Goal: Task Accomplishment & Management: Manage account settings

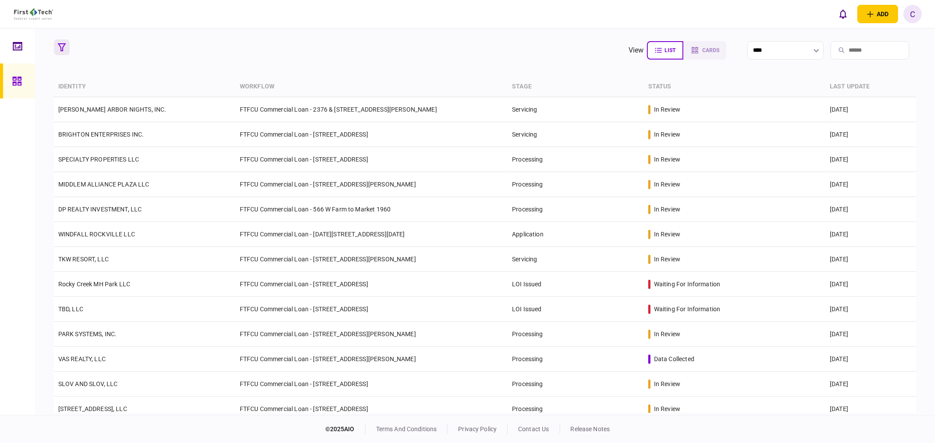
click at [64, 47] on icon "button" at bounding box center [62, 47] width 8 height 8
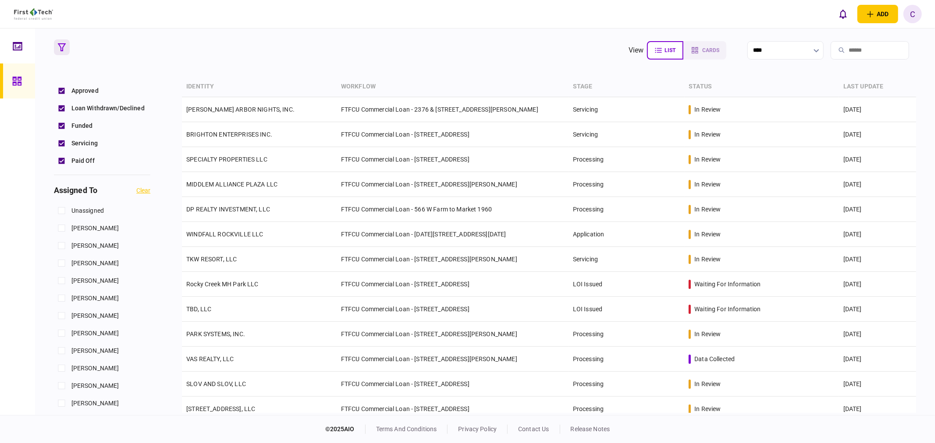
scroll to position [292, 0]
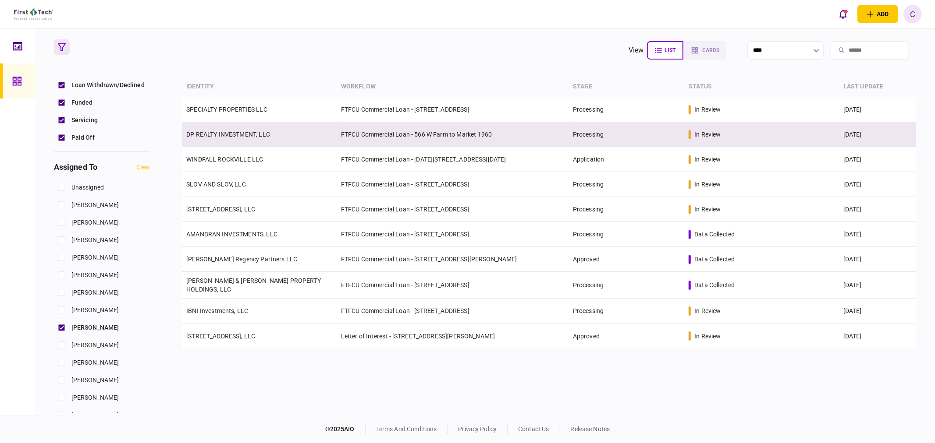
click at [220, 133] on link "DP REALTY INVESTMENT, LLC" at bounding box center [228, 134] width 84 height 7
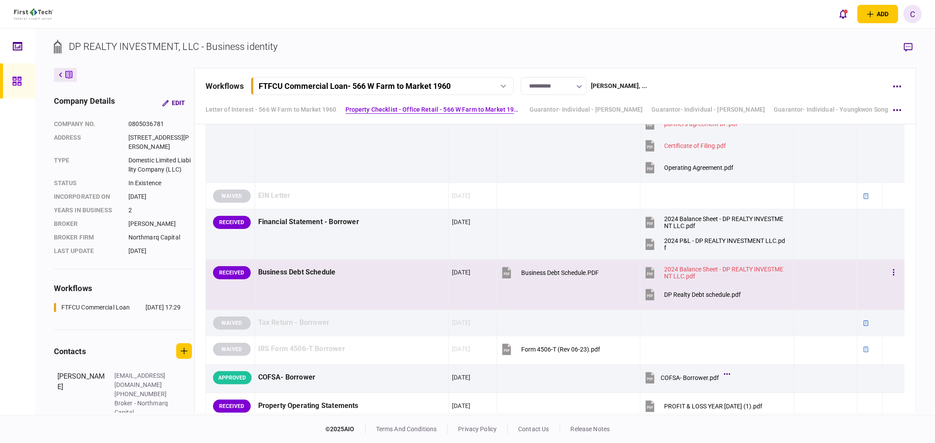
scroll to position [389, 0]
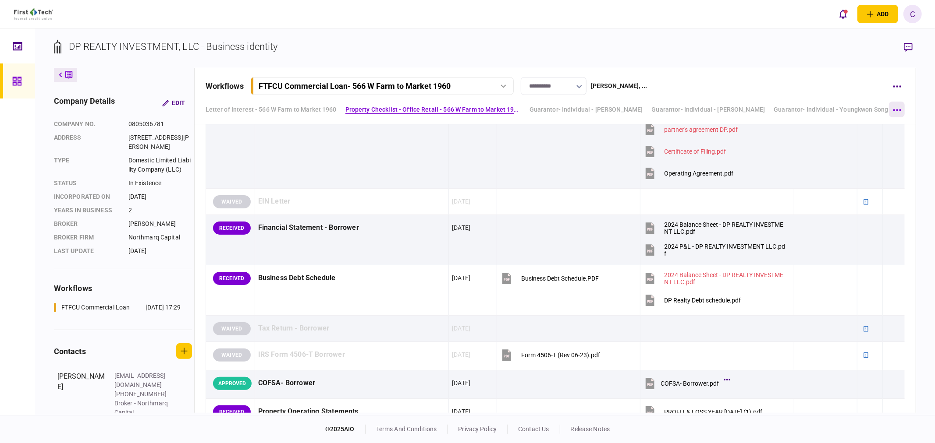
click at [899, 107] on button "button" at bounding box center [897, 110] width 16 height 16
click at [848, 126] on span "Guarantor- Individual - John Chongshin Kang" at bounding box center [848, 127] width 216 height 11
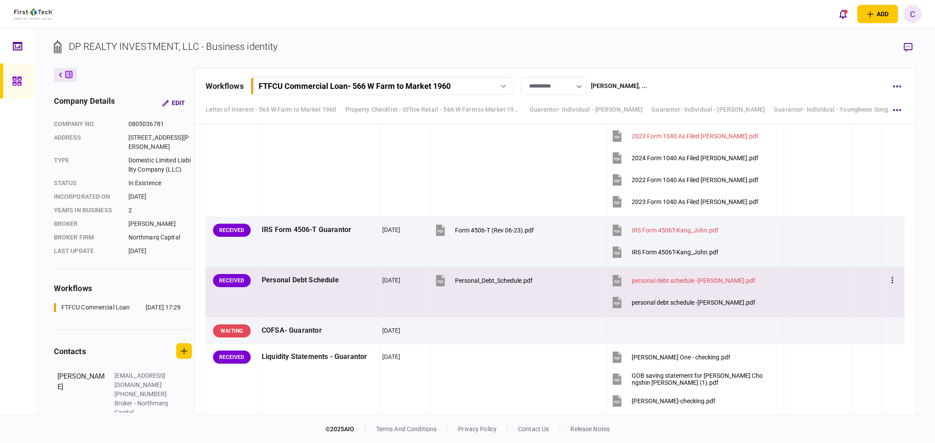
scroll to position [3280, 0]
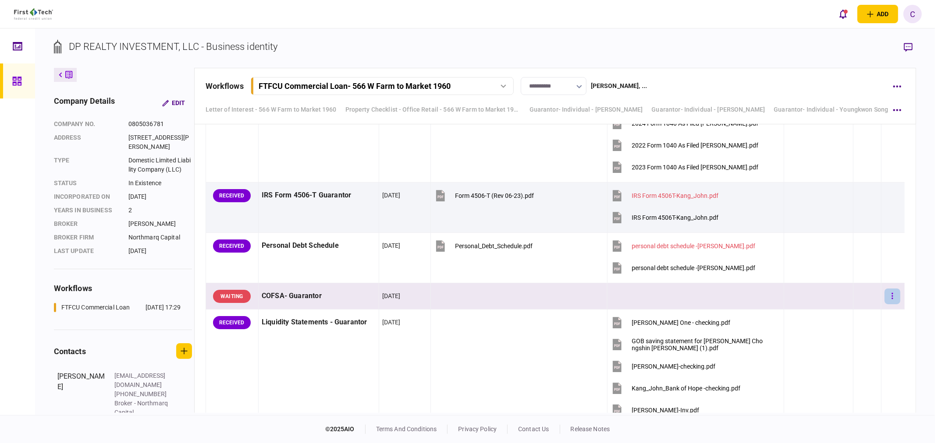
click at [884, 298] on button "button" at bounding box center [892, 297] width 16 height 16
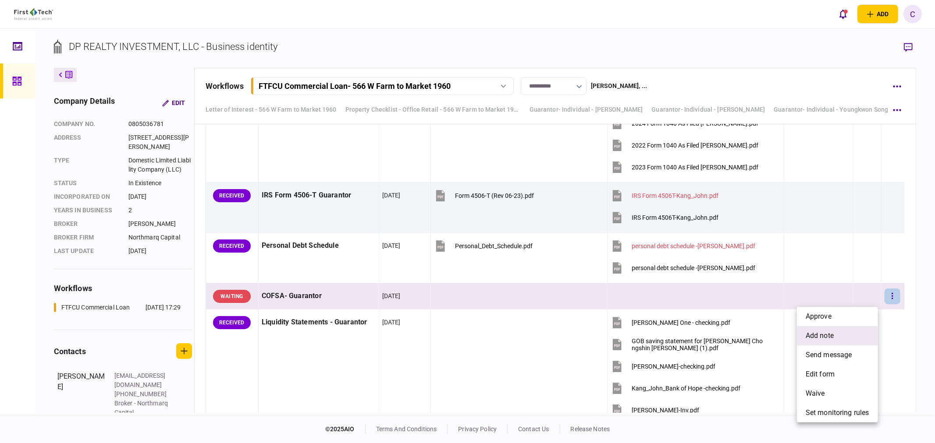
click at [829, 335] on span "add note" at bounding box center [819, 336] width 28 height 11
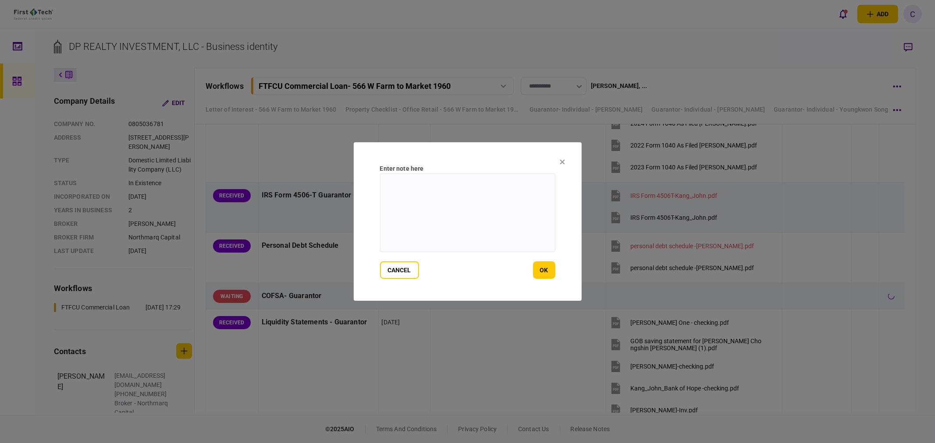
click at [445, 215] on textarea at bounding box center [467, 213] width 175 height 79
drag, startPoint x: 402, startPoint y: 192, endPoint x: 312, endPoint y: 160, distance: 95.9
click at [312, 160] on div "**********" at bounding box center [467, 221] width 935 height 443
type textarea "**********"
click at [550, 275] on button "ok" at bounding box center [544, 271] width 22 height 18
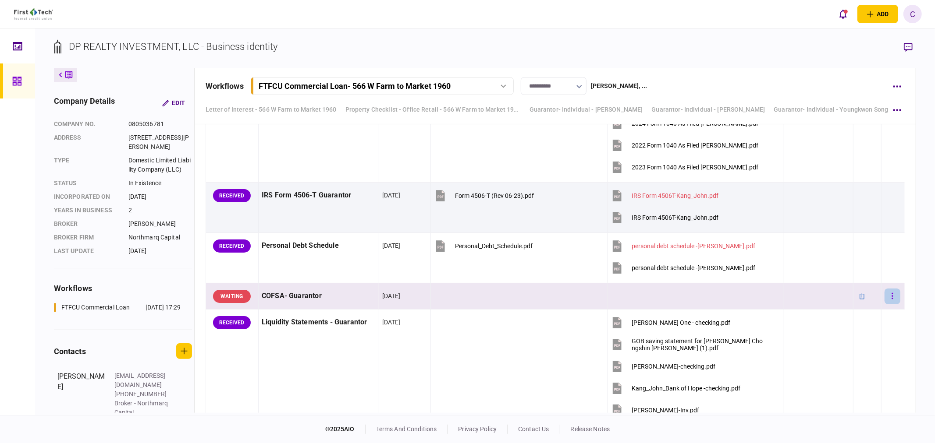
click at [891, 296] on icon "button" at bounding box center [892, 296] width 2 height 8
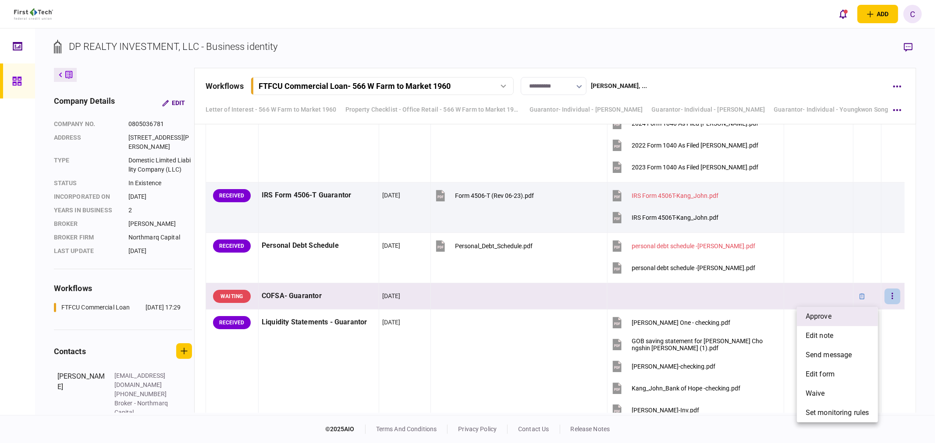
click at [834, 312] on li "approve" at bounding box center [837, 316] width 81 height 19
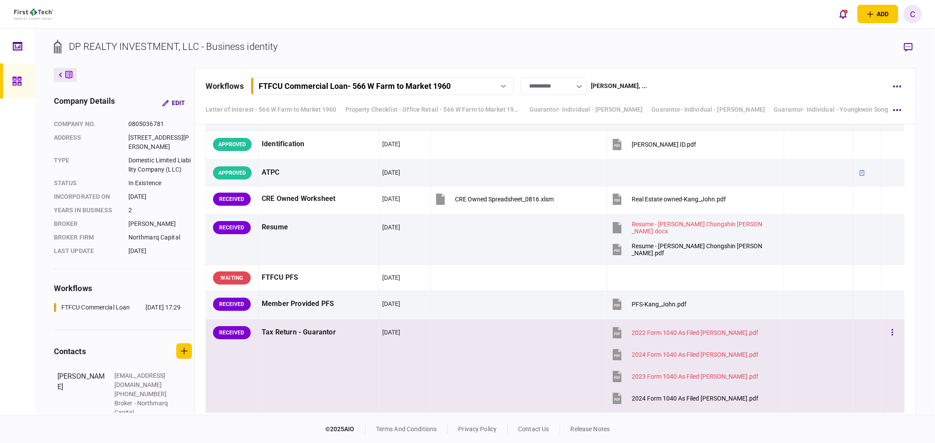
scroll to position [2987, 0]
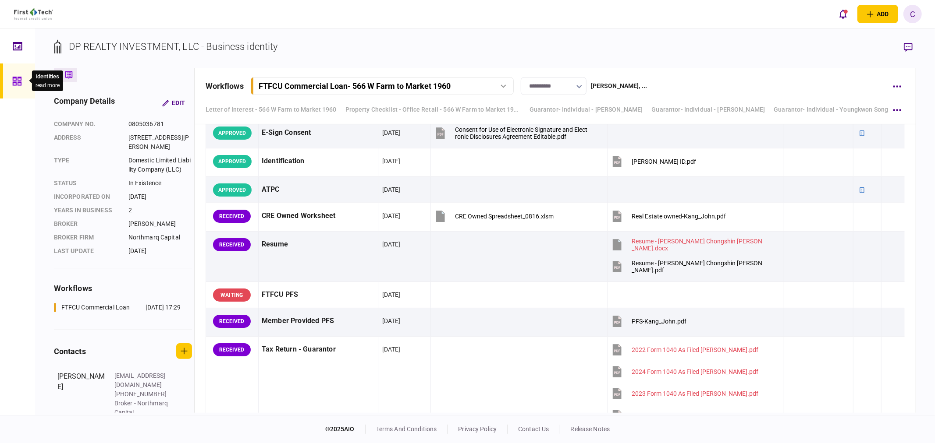
click at [14, 82] on icon at bounding box center [16, 81] width 9 height 9
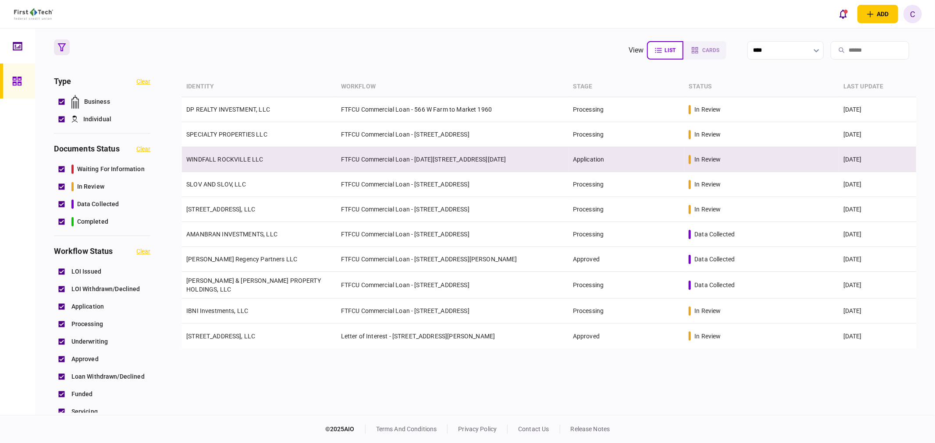
click at [220, 160] on link "WINDFALL ROCKVILLE LLC" at bounding box center [224, 159] width 77 height 7
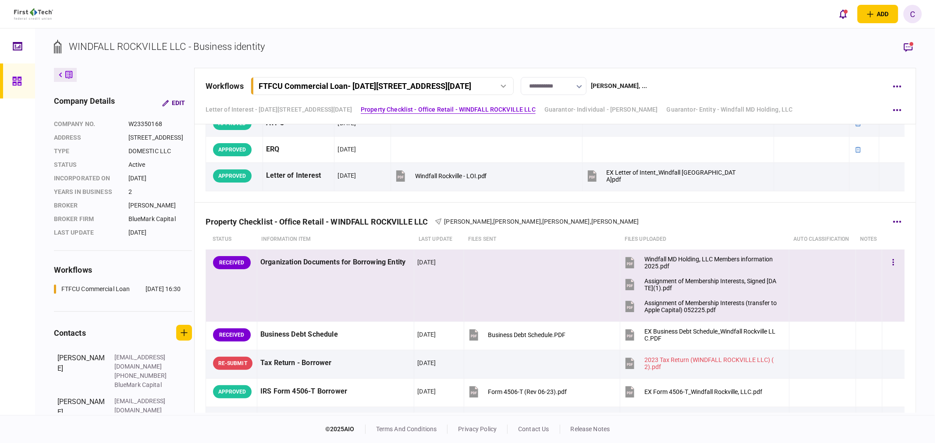
scroll to position [340, 0]
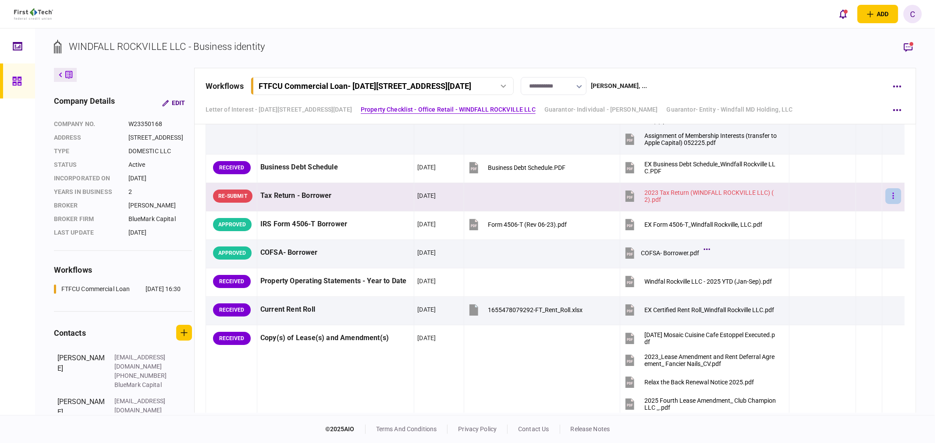
click at [892, 198] on button "button" at bounding box center [893, 196] width 16 height 16
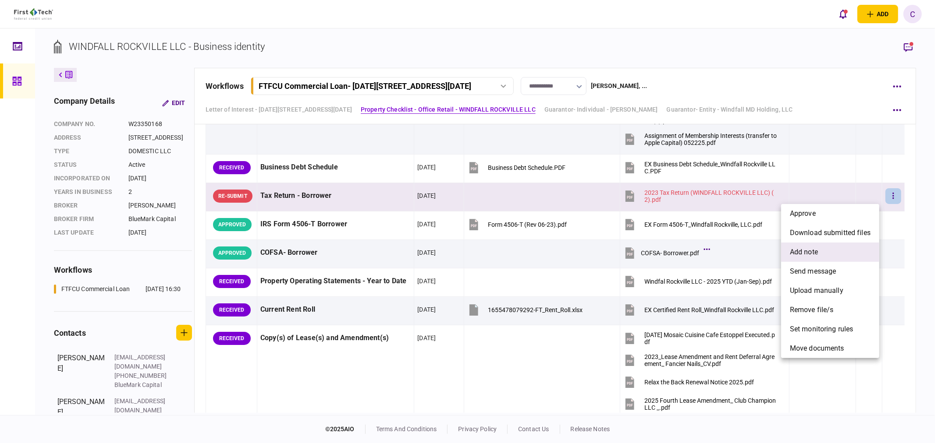
click at [816, 253] on span "add note" at bounding box center [804, 252] width 28 height 11
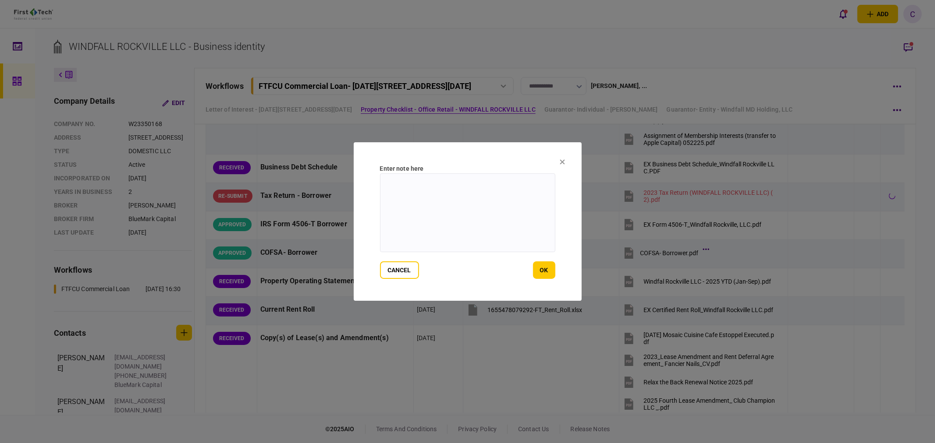
click at [433, 202] on textarea at bounding box center [467, 213] width 175 height 79
click at [458, 180] on textarea "**********" at bounding box center [467, 213] width 175 height 79
paste textarea "**********"
drag, startPoint x: 496, startPoint y: 180, endPoint x: 507, endPoint y: 191, distance: 16.1
click at [498, 180] on textarea "**********" at bounding box center [467, 213] width 175 height 79
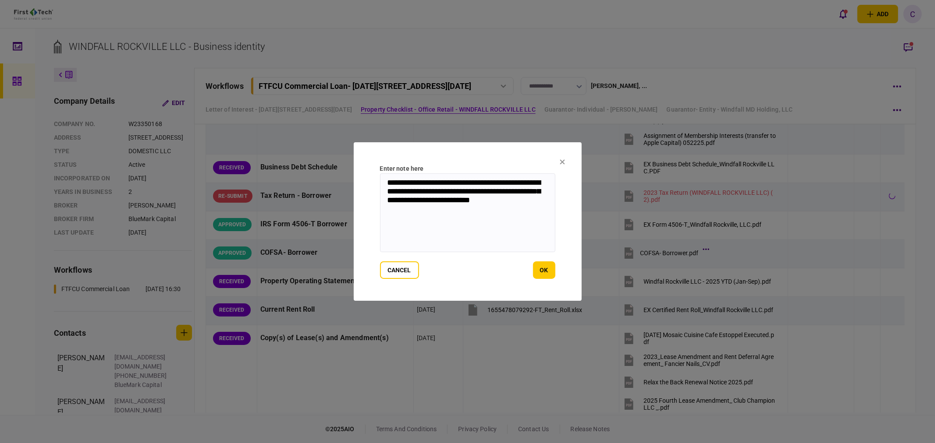
click at [431, 184] on textarea "**********" at bounding box center [467, 213] width 175 height 79
drag, startPoint x: 462, startPoint y: 182, endPoint x: 503, endPoint y: 182, distance: 40.3
click at [503, 182] on textarea "**********" at bounding box center [467, 213] width 175 height 79
type textarea "**********"
click at [542, 270] on button "ok" at bounding box center [544, 271] width 22 height 18
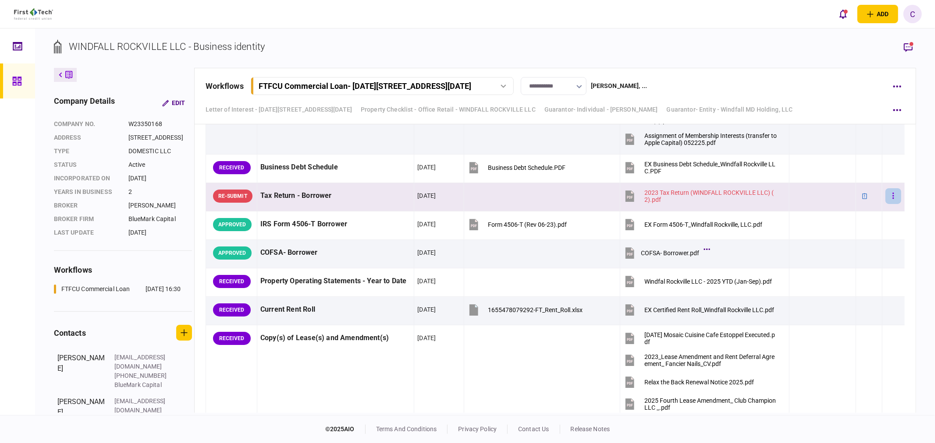
click at [892, 195] on icon "button" at bounding box center [892, 196] width 1 height 6
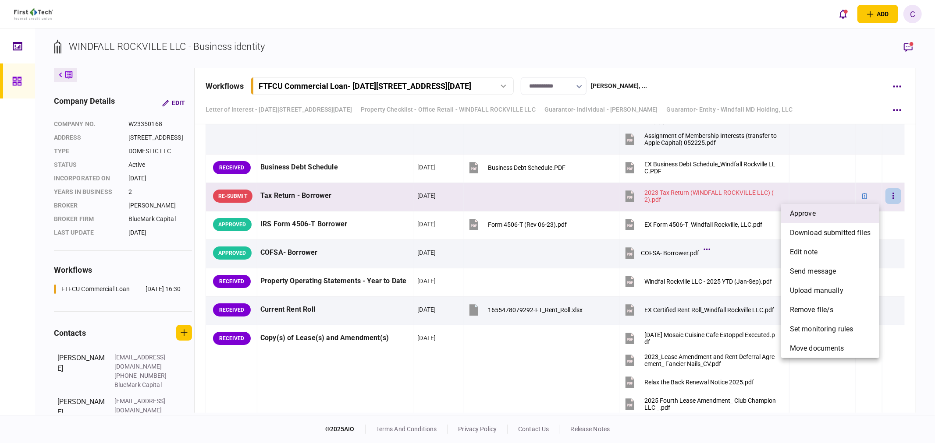
click at [831, 213] on li "approve" at bounding box center [830, 213] width 98 height 19
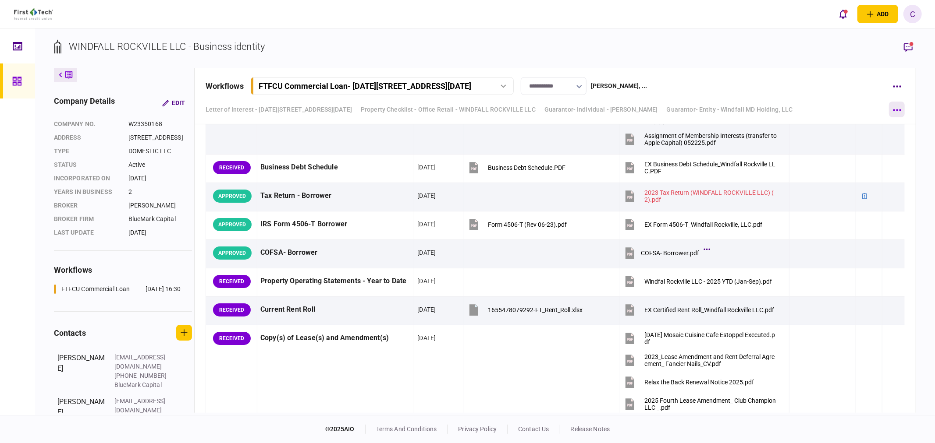
click at [901, 107] on button "button" at bounding box center [897, 110] width 16 height 16
click at [372, 37] on div at bounding box center [467, 221] width 935 height 443
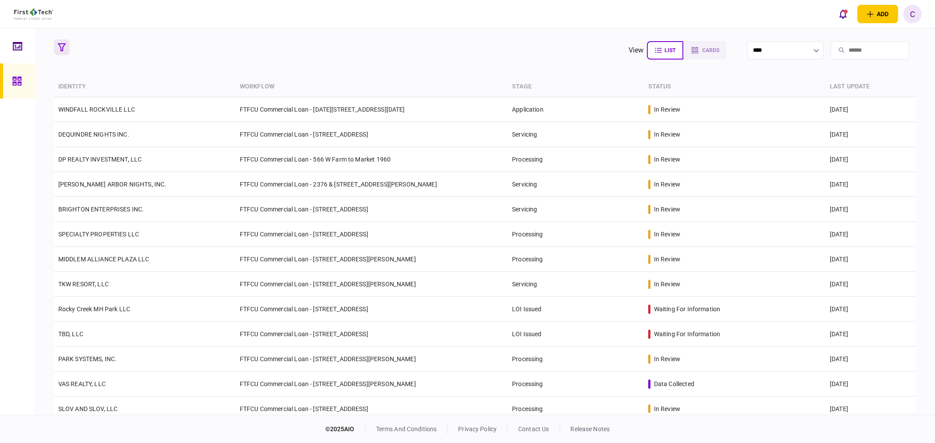
click at [60, 51] on icon "button" at bounding box center [62, 47] width 8 height 8
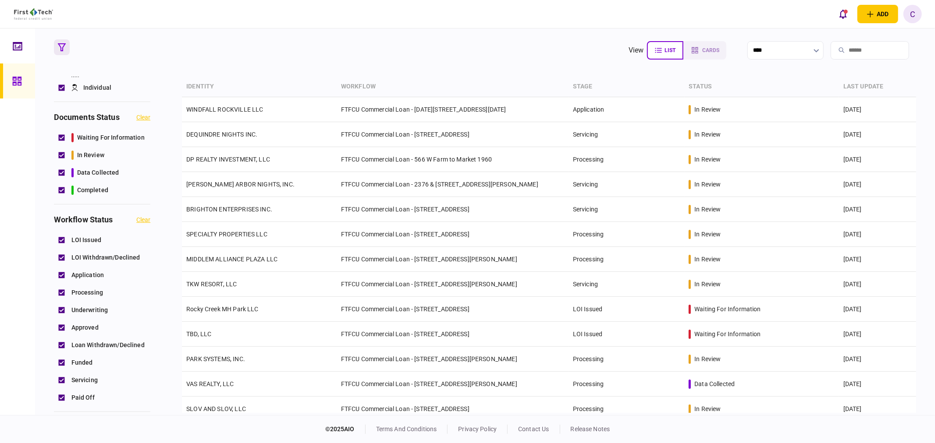
scroll to position [49, 0]
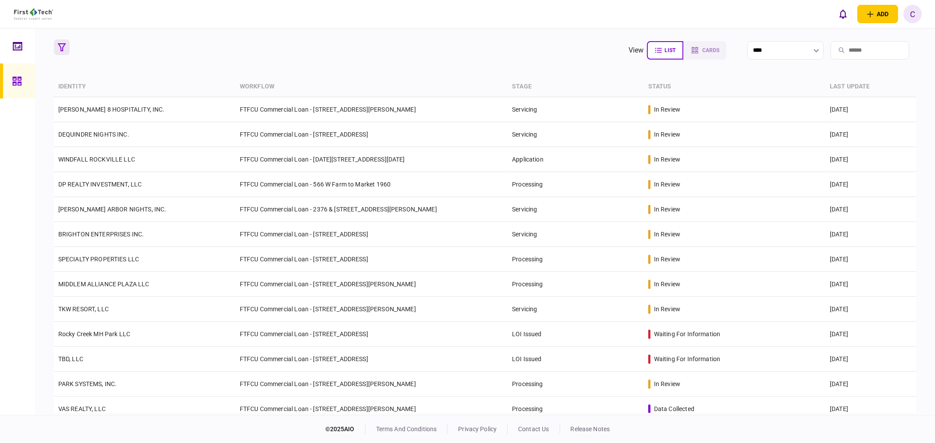
click at [63, 45] on icon "button" at bounding box center [62, 47] width 8 height 8
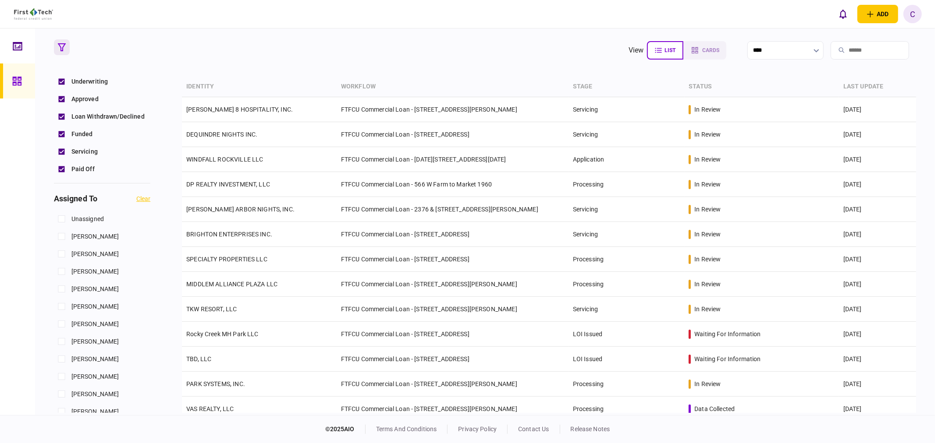
scroll to position [340, 0]
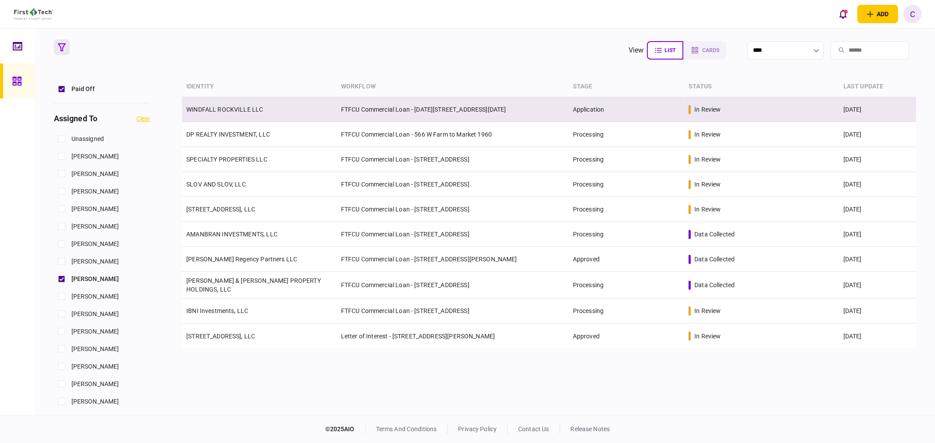
click at [231, 110] on link "WINDFALL ROCKVILLE LLC" at bounding box center [224, 109] width 77 height 7
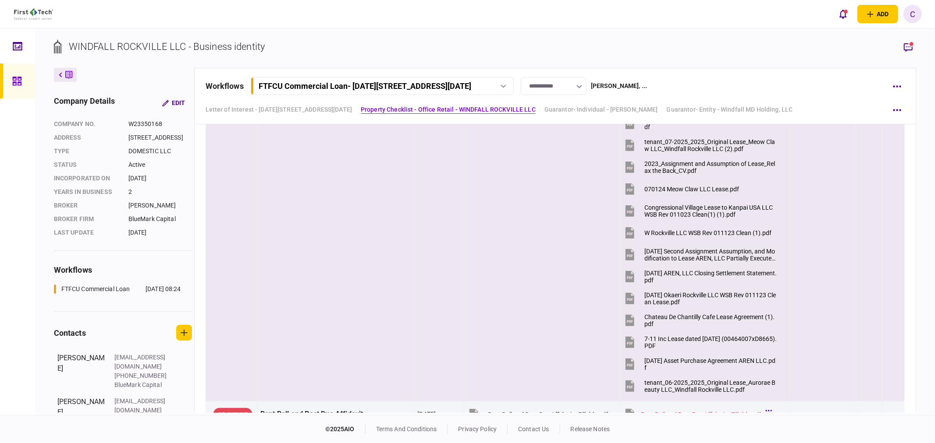
scroll to position [1147, 0]
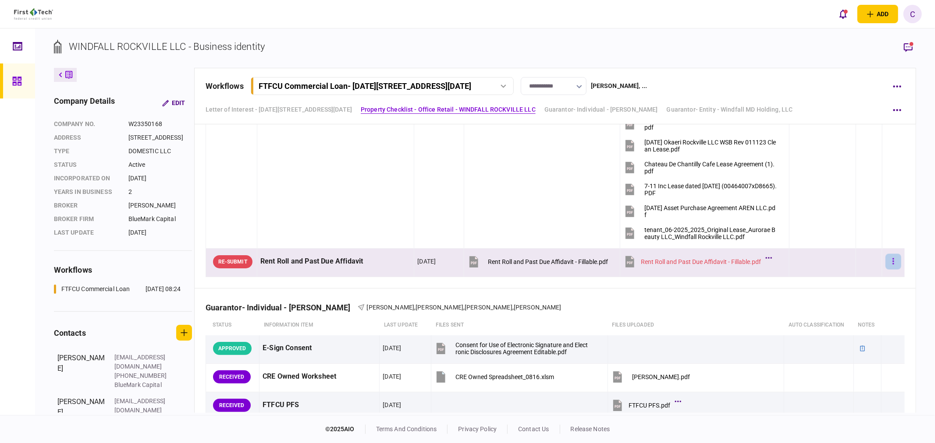
click at [889, 257] on button "button" at bounding box center [893, 262] width 16 height 16
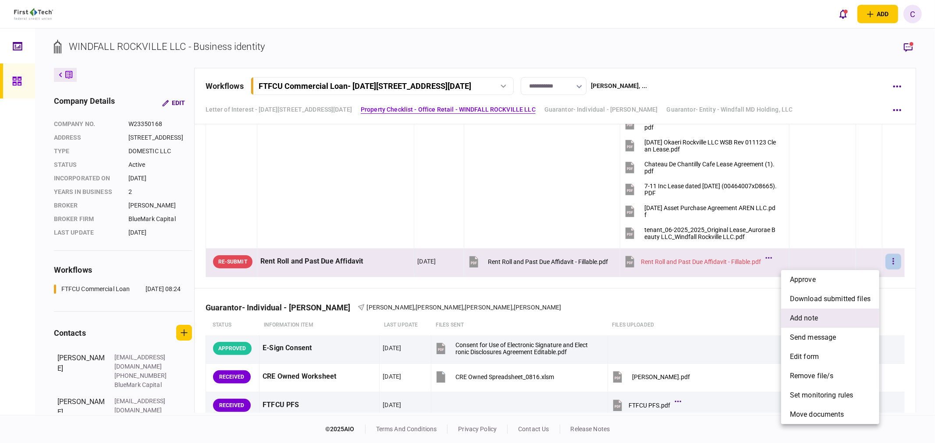
click at [812, 316] on span "add note" at bounding box center [804, 318] width 28 height 11
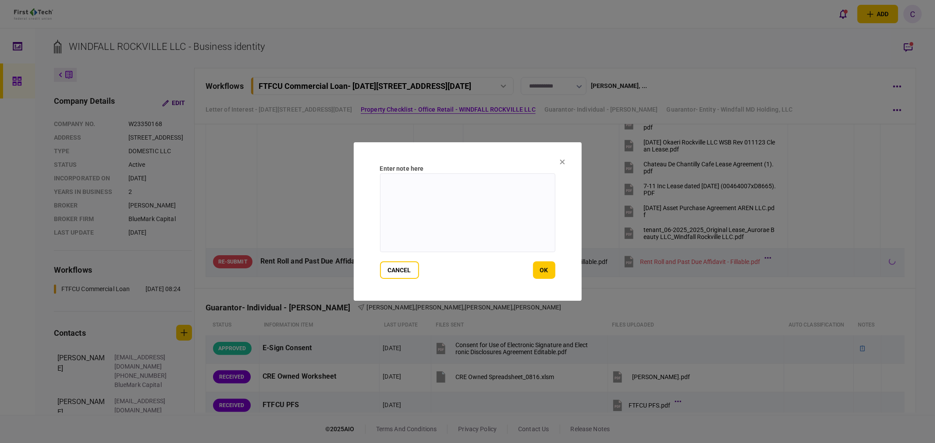
click at [478, 215] on textarea at bounding box center [467, 213] width 175 height 79
type textarea "**********"
click at [544, 272] on button "ok" at bounding box center [544, 271] width 22 height 18
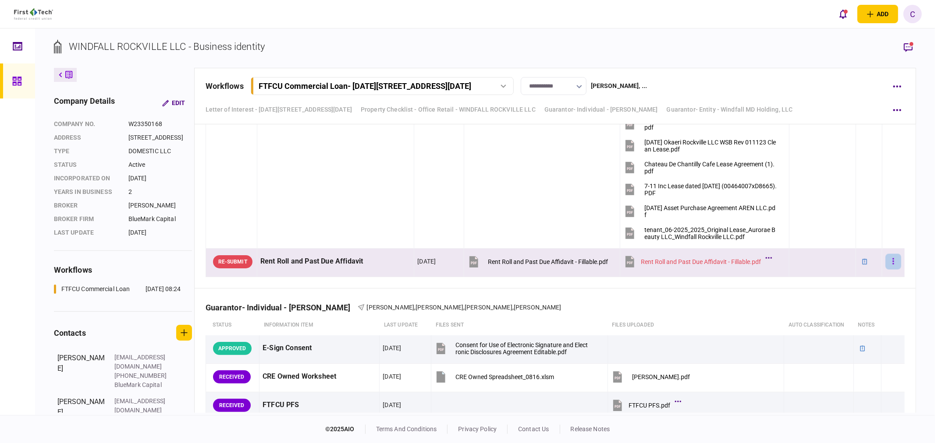
click at [885, 260] on button "button" at bounding box center [893, 262] width 16 height 16
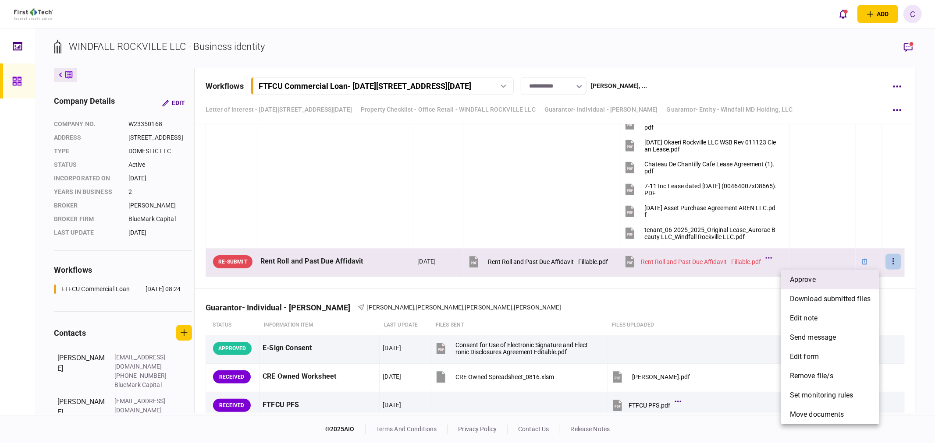
click at [824, 275] on li "approve" at bounding box center [830, 279] width 98 height 19
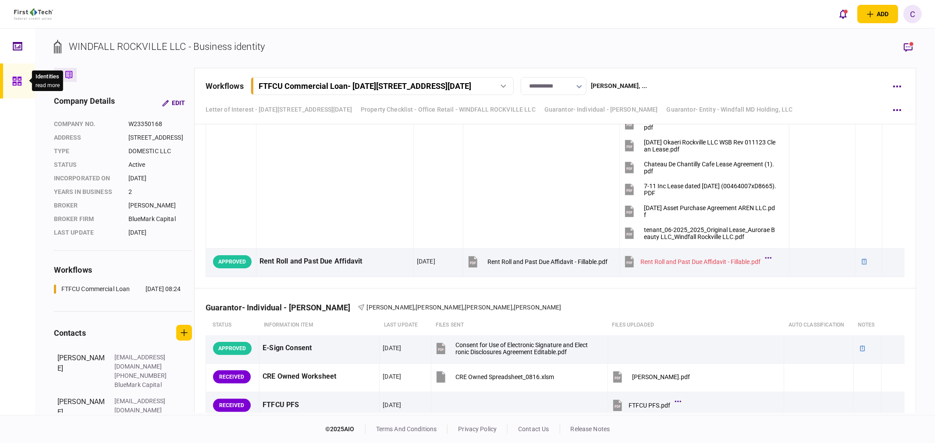
click at [15, 80] on icon at bounding box center [16, 81] width 9 height 9
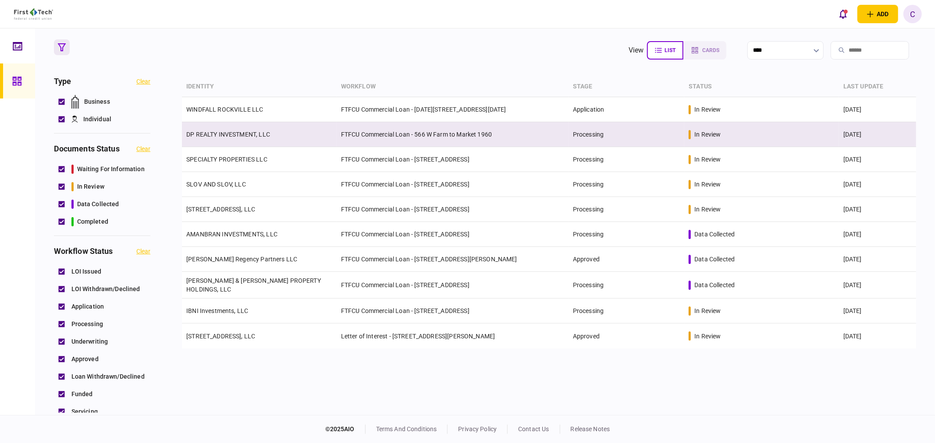
click at [220, 137] on link "DP REALTY INVESTMENT, LLC" at bounding box center [228, 134] width 84 height 7
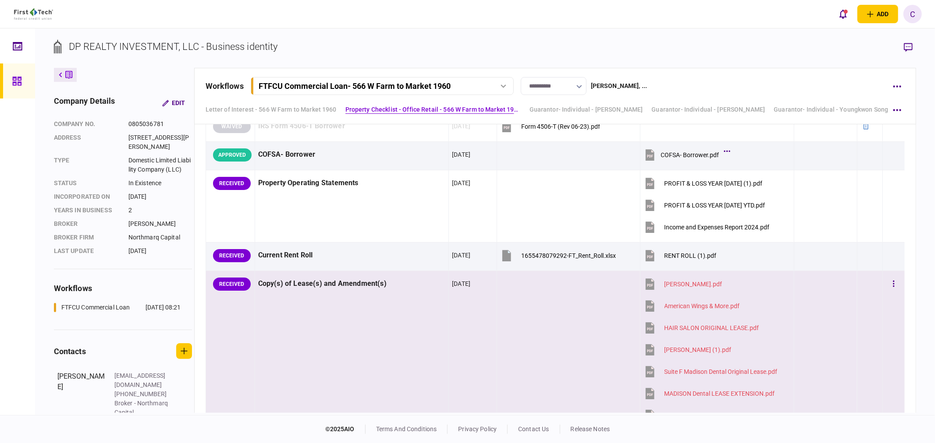
scroll to position [681, 0]
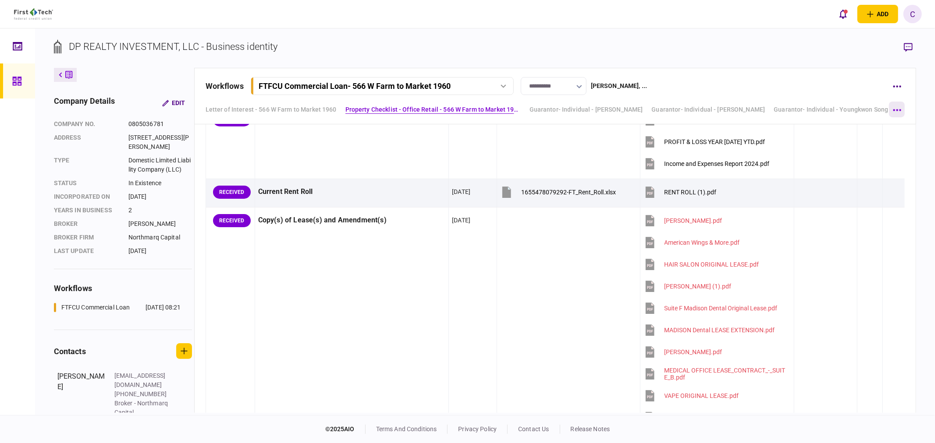
click at [894, 107] on button "button" at bounding box center [897, 110] width 16 height 16
drag, startPoint x: 816, startPoint y: 128, endPoint x: 801, endPoint y: 134, distance: 16.8
click at [816, 128] on span "Guarantor- Individual - John Chongshin Kang" at bounding box center [848, 127] width 216 height 11
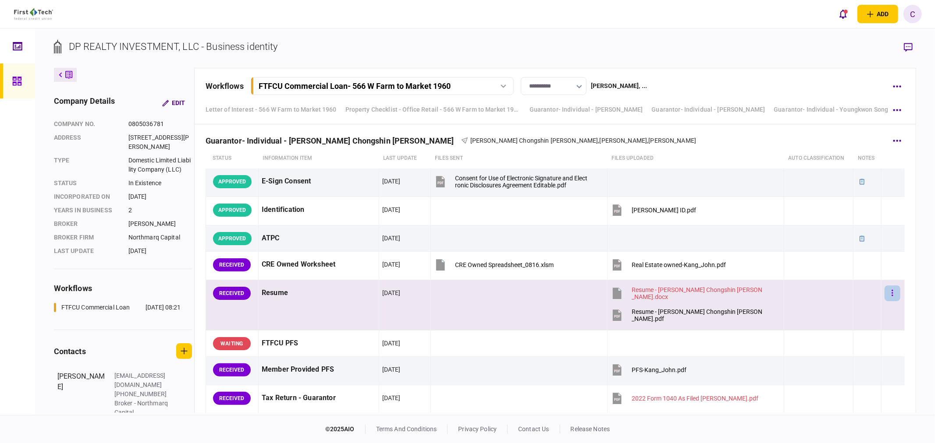
click at [889, 295] on button "button" at bounding box center [892, 294] width 16 height 16
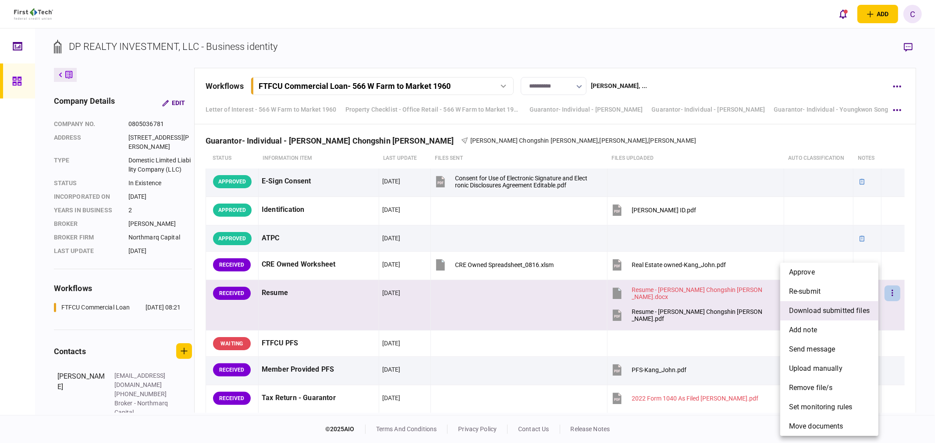
click at [818, 313] on span "download submitted files" at bounding box center [829, 311] width 81 height 11
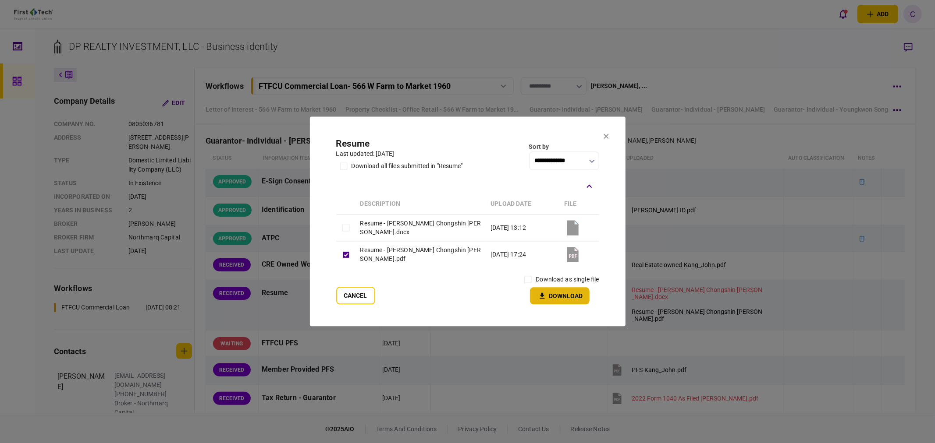
click at [552, 296] on button "Download" at bounding box center [560, 296] width 60 height 17
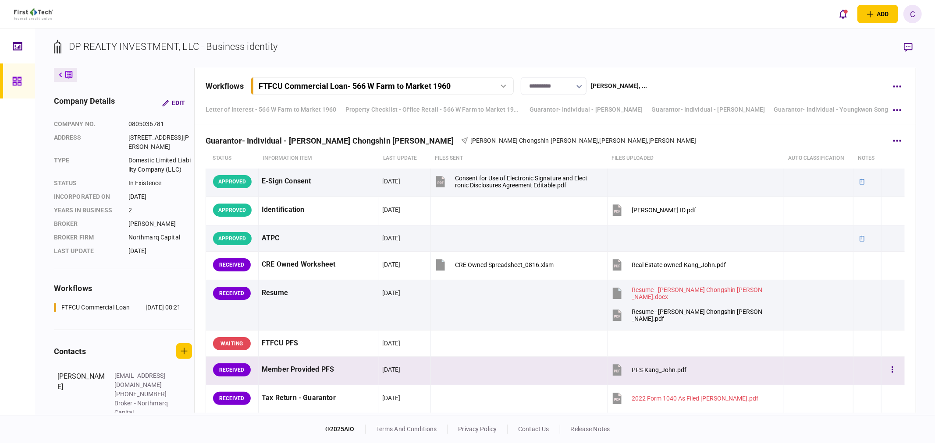
scroll to position [2987, 0]
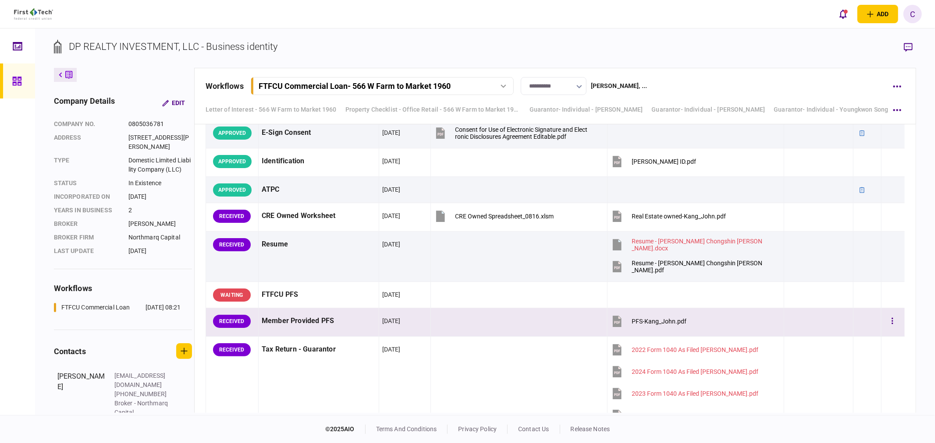
click at [660, 320] on button "PFS-Kang_John.pdf" at bounding box center [648, 322] width 76 height 20
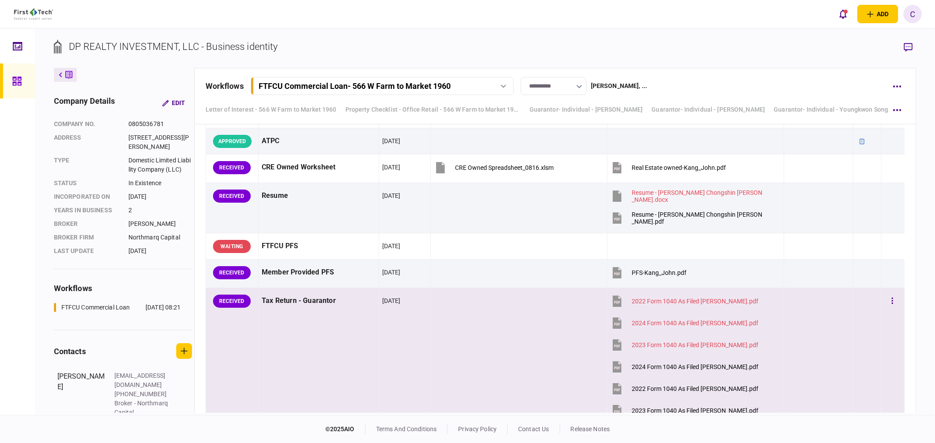
scroll to position [3085, 0]
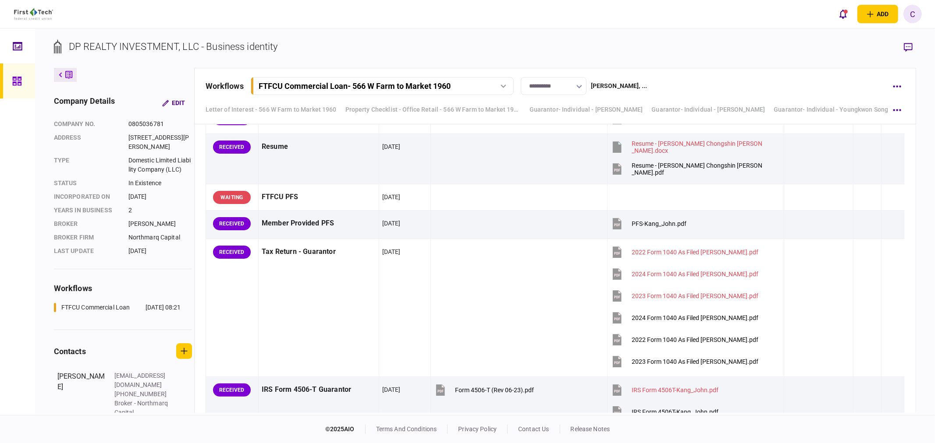
click at [904, 46] on icon "button" at bounding box center [908, 47] width 9 height 9
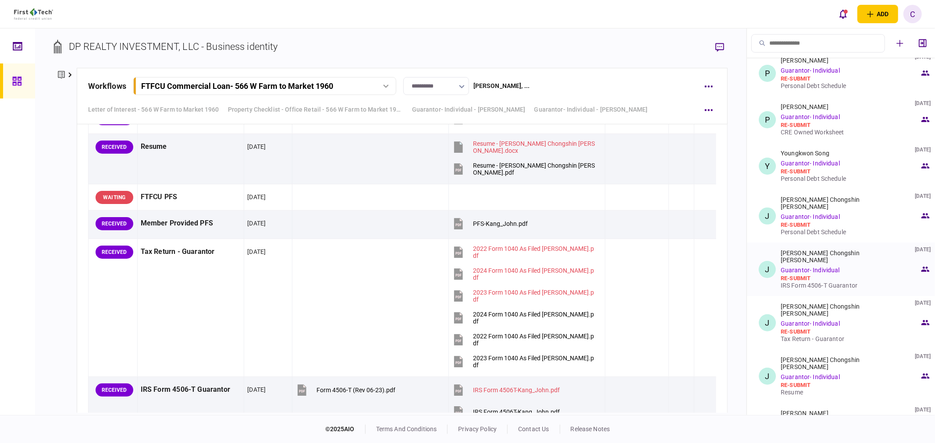
scroll to position [195, 0]
click at [813, 335] on div "Tax Return - Guarantor" at bounding box center [849, 338] width 139 height 7
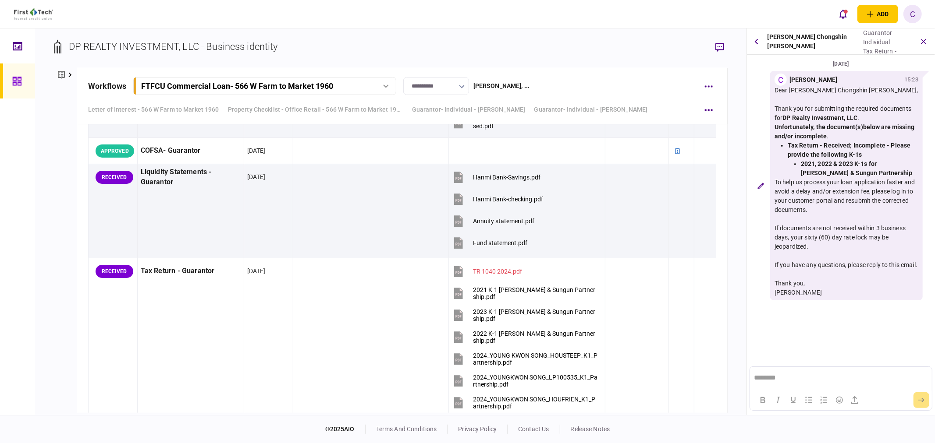
scroll to position [2689, 0]
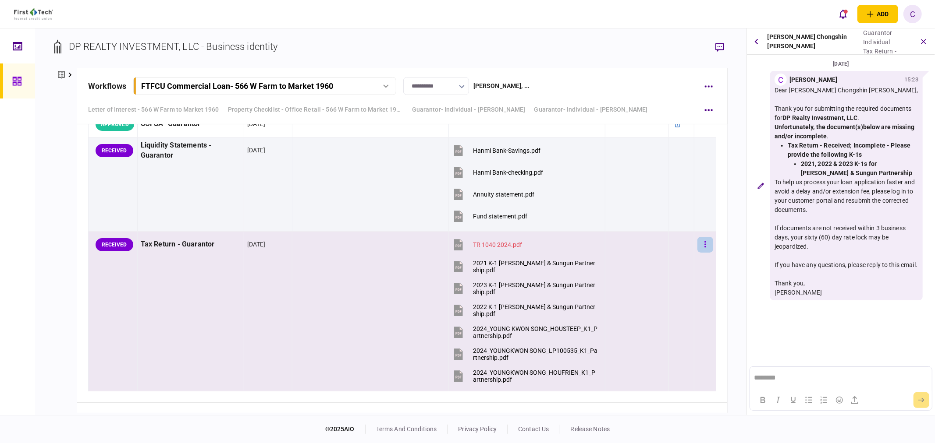
click at [705, 248] on icon "button" at bounding box center [705, 244] width 1 height 6
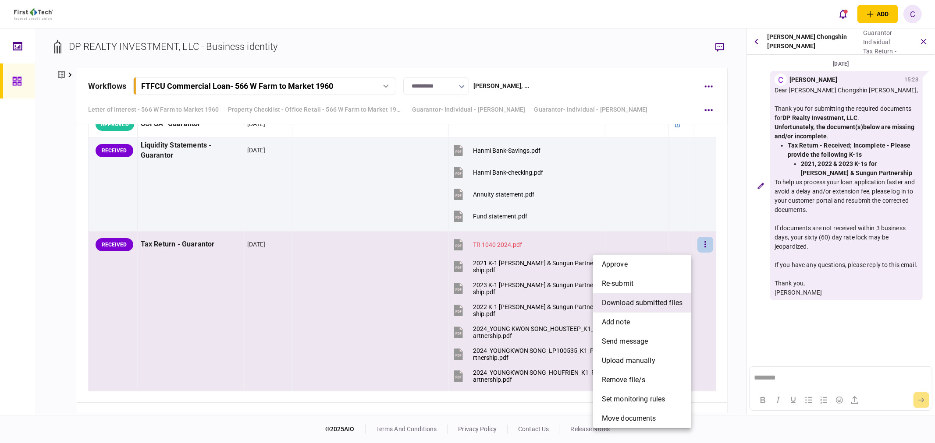
click at [628, 303] on span "download submitted files" at bounding box center [642, 303] width 81 height 11
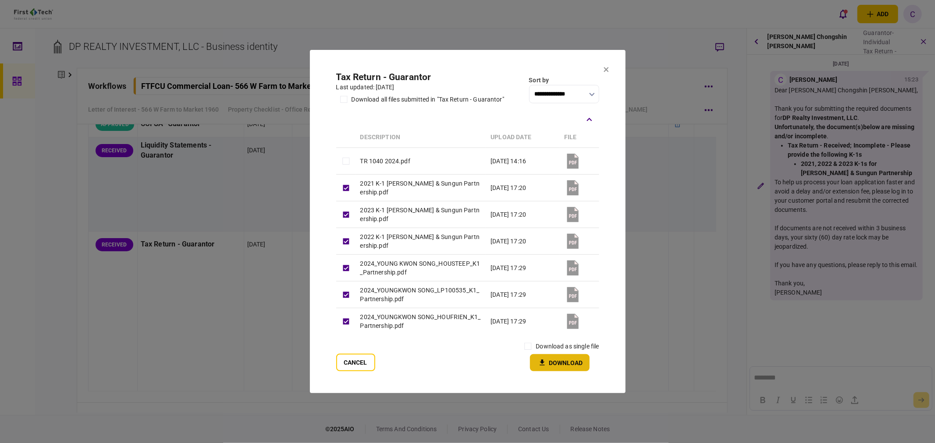
click at [554, 364] on button "Download" at bounding box center [560, 363] width 60 height 17
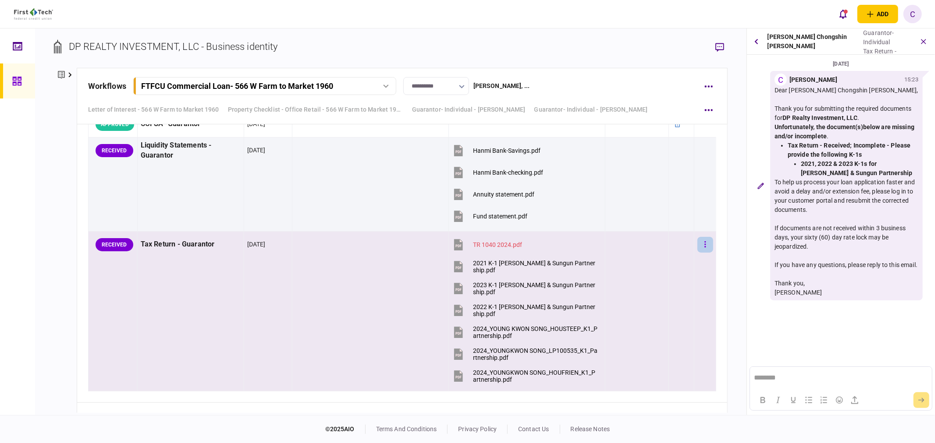
click at [697, 247] on button "button" at bounding box center [705, 245] width 16 height 16
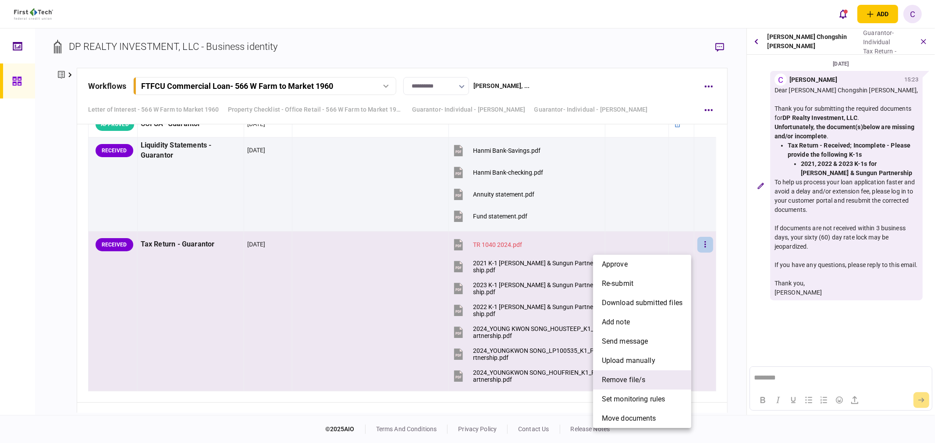
click at [631, 379] on span "remove file/s" at bounding box center [624, 380] width 44 height 11
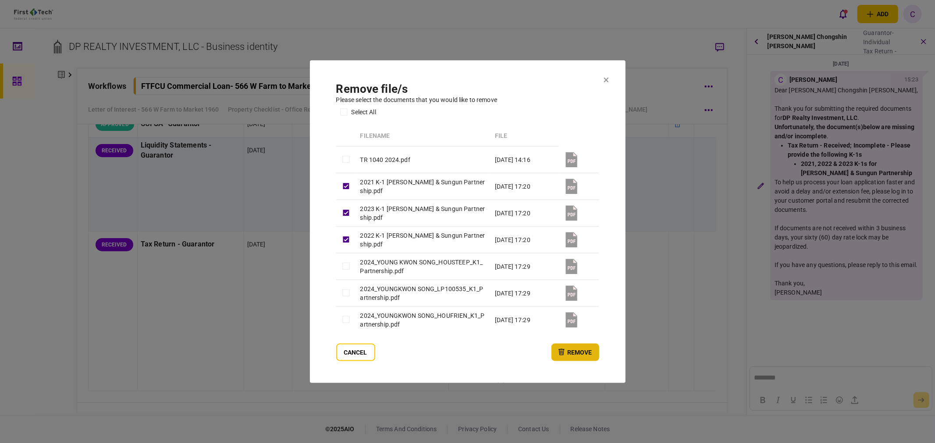
click at [578, 349] on button "remove" at bounding box center [575, 353] width 48 height 18
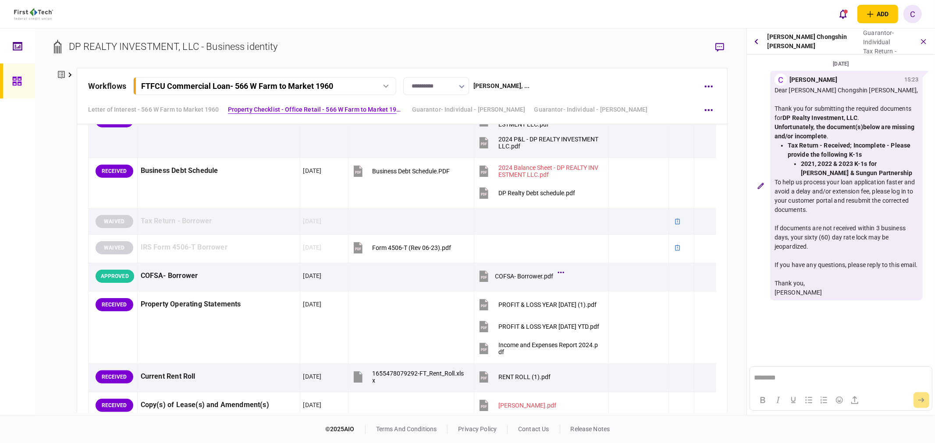
scroll to position [498, 0]
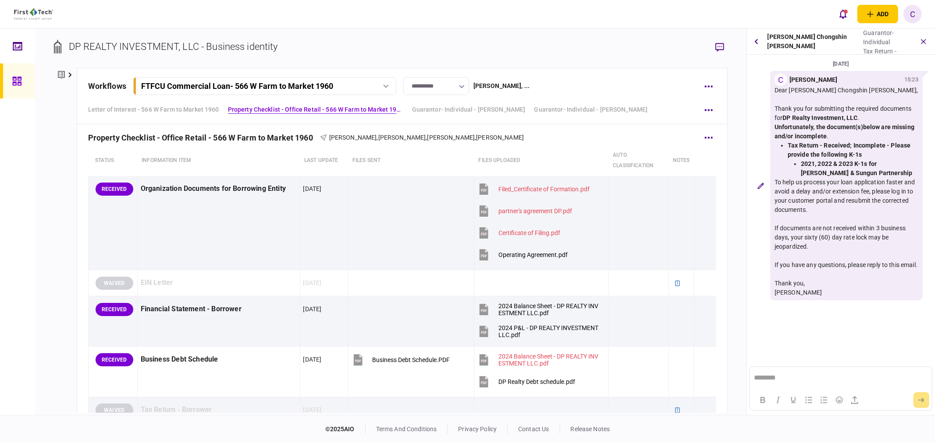
scroll to position [389, 0]
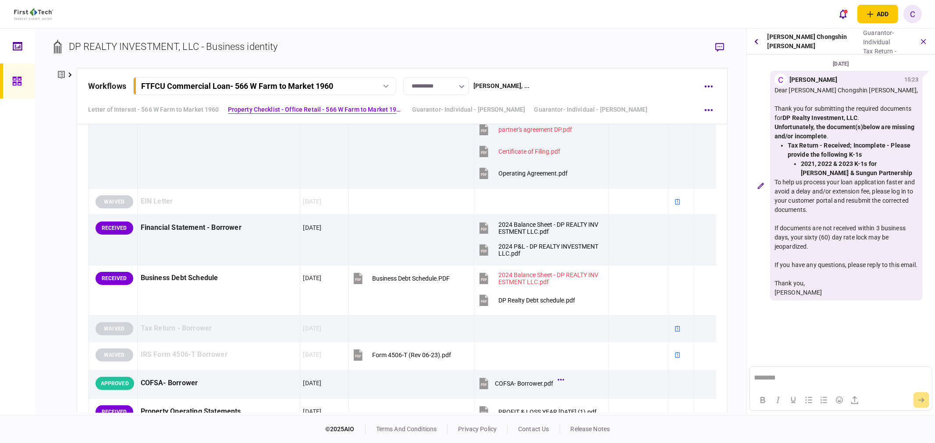
drag, startPoint x: 473, startPoint y: 106, endPoint x: 445, endPoint y: 130, distance: 36.4
click at [472, 106] on link "Guarantor- Individual - Johnny Yun" at bounding box center [468, 109] width 113 height 9
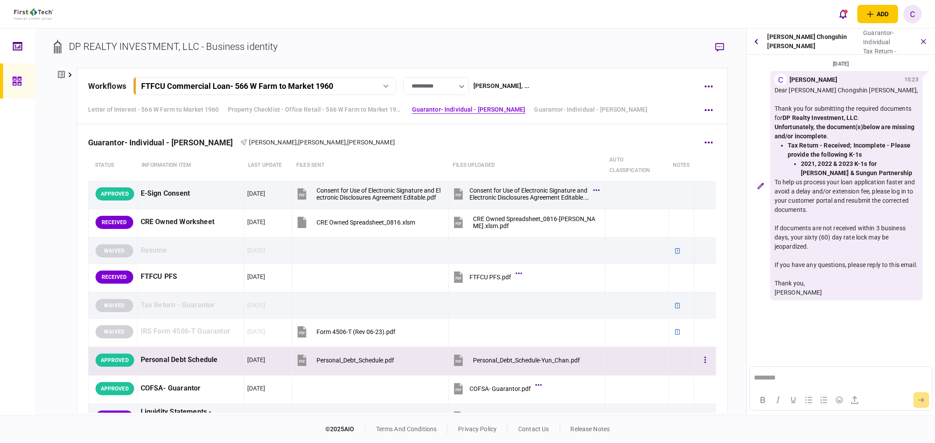
scroll to position [1719, 0]
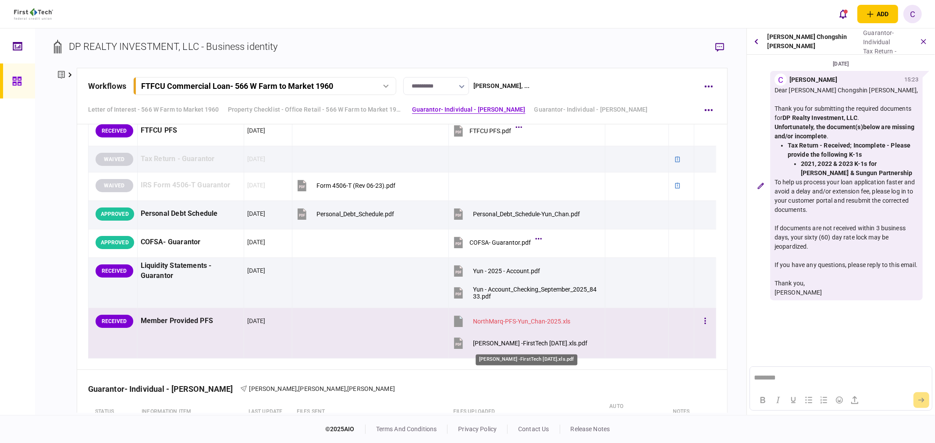
click at [526, 345] on div "Yun_Chan PFS -FirstTech 10-07-2025.xls.pdf" at bounding box center [530, 343] width 114 height 7
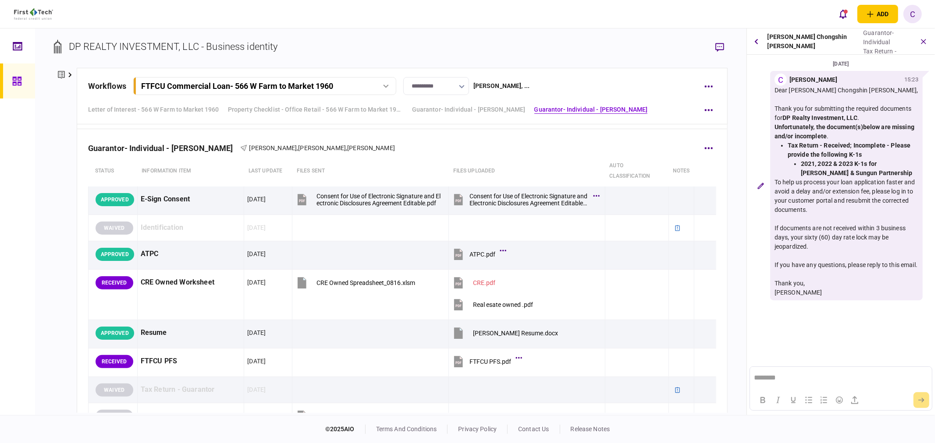
scroll to position [1962, 0]
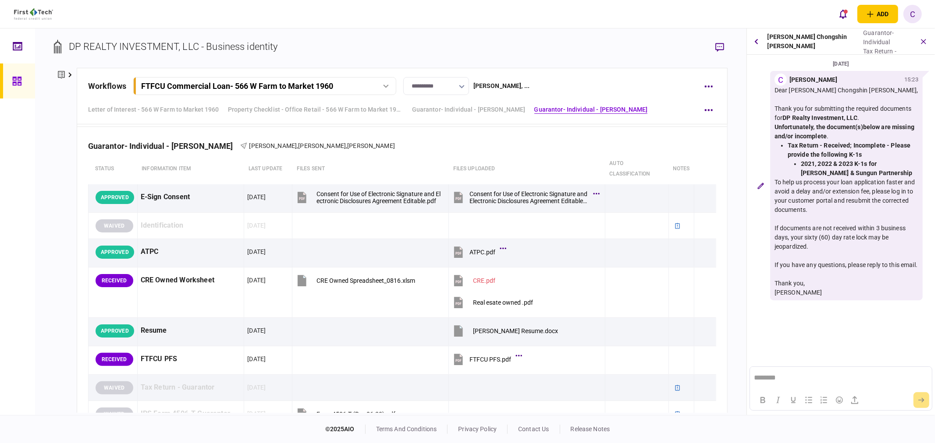
click at [16, 78] on icon at bounding box center [17, 81] width 10 height 10
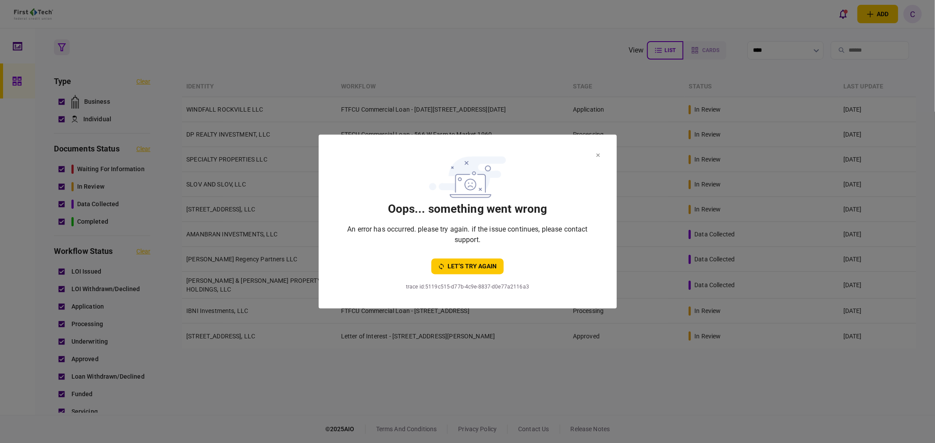
click at [599, 154] on icon at bounding box center [598, 156] width 4 height 4
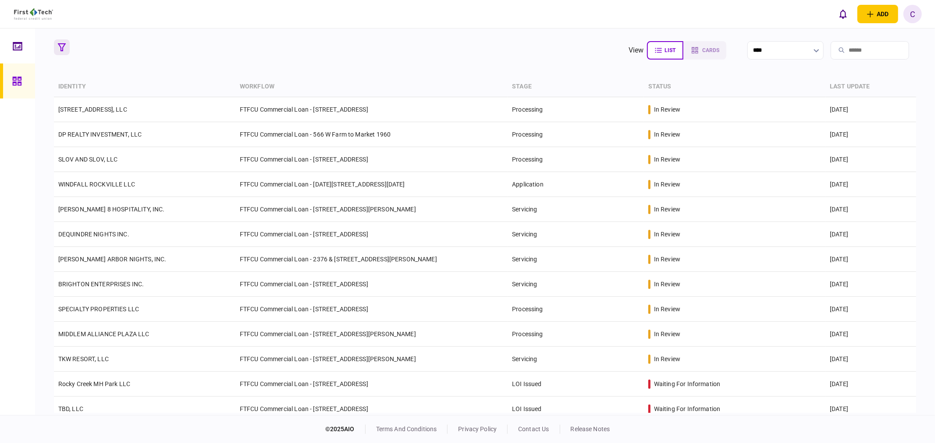
click at [64, 46] on icon "button" at bounding box center [62, 47] width 8 height 8
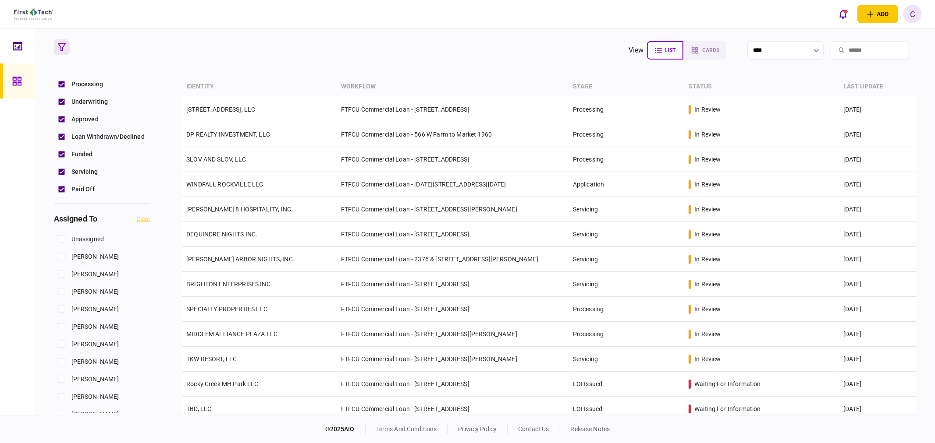
scroll to position [292, 0]
click at [53, 330] on section "view list cards **** Type clear Business Individual documents status clear wait…" at bounding box center [485, 221] width 900 height 387
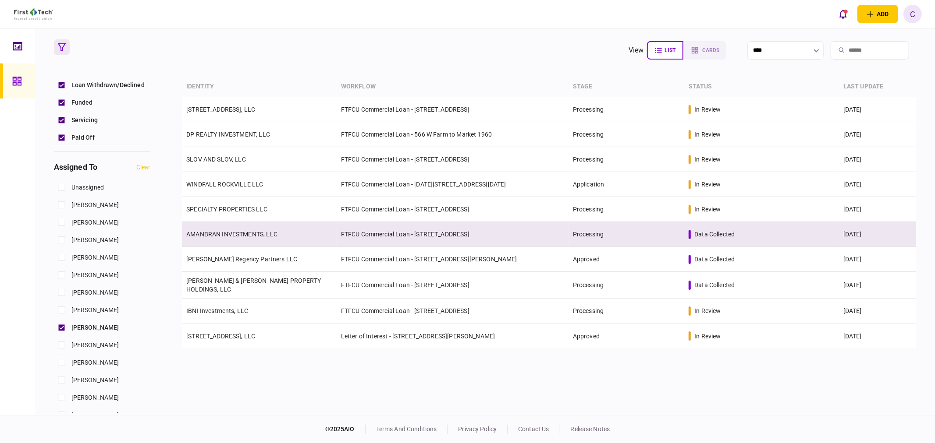
click at [223, 236] on link "AMANBRAN INVESTMENTS, LLC" at bounding box center [231, 234] width 91 height 7
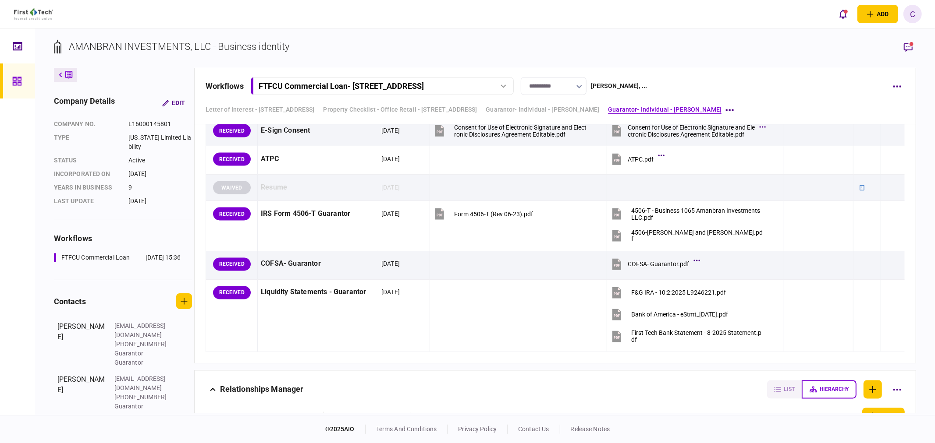
scroll to position [1294, 0]
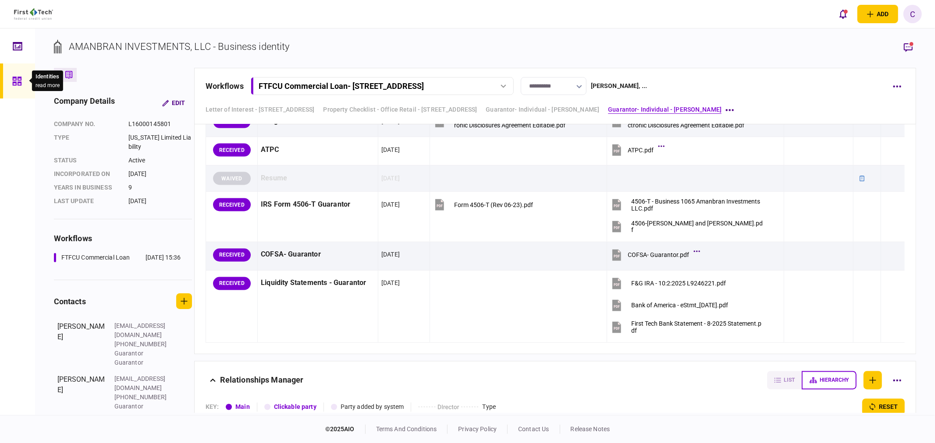
click at [18, 81] on icon at bounding box center [17, 81] width 10 height 10
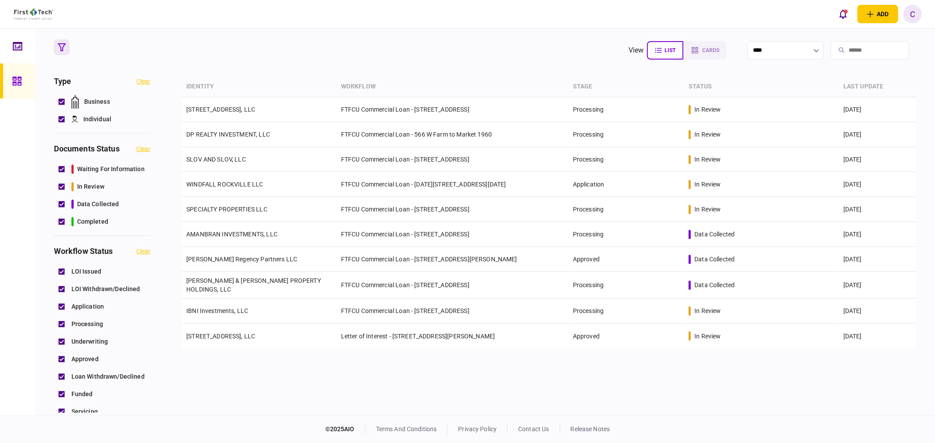
scroll to position [146, 0]
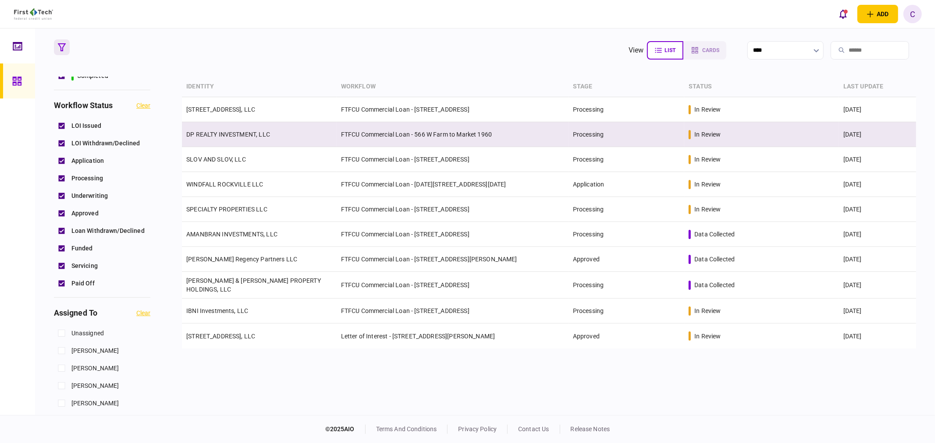
click at [228, 135] on link "DP REALTY INVESTMENT, LLC" at bounding box center [228, 134] width 84 height 7
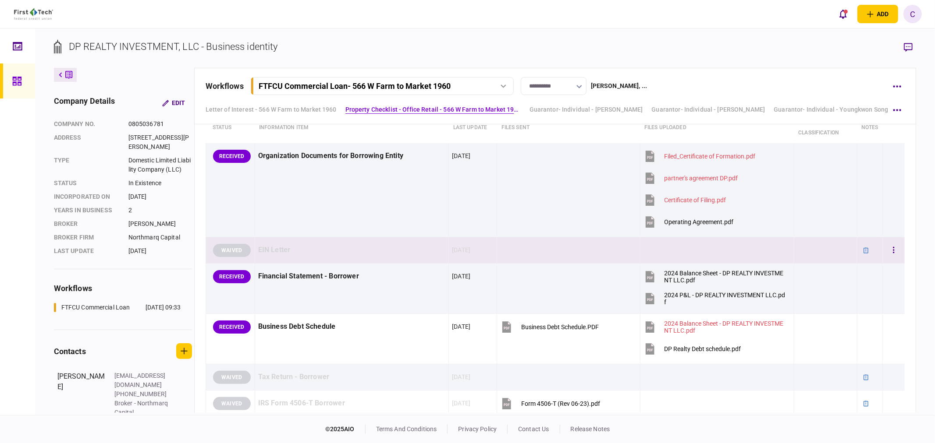
scroll to position [292, 0]
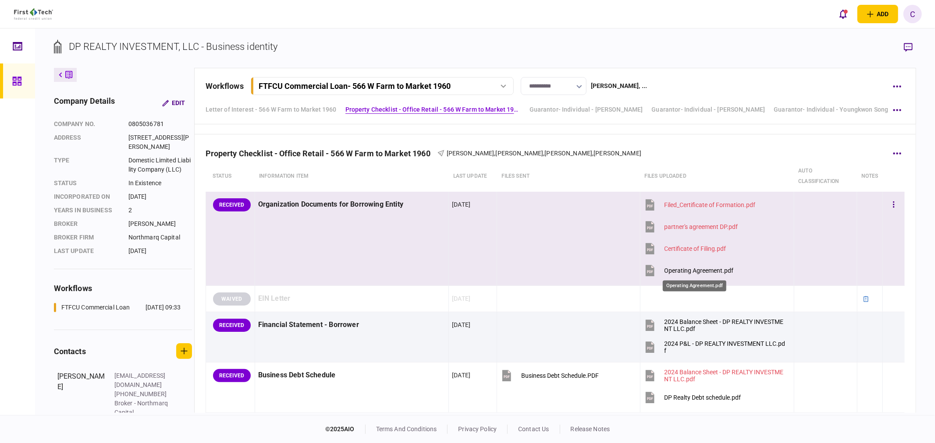
click at [687, 272] on div "Operating Agreement.pdf" at bounding box center [698, 270] width 69 height 7
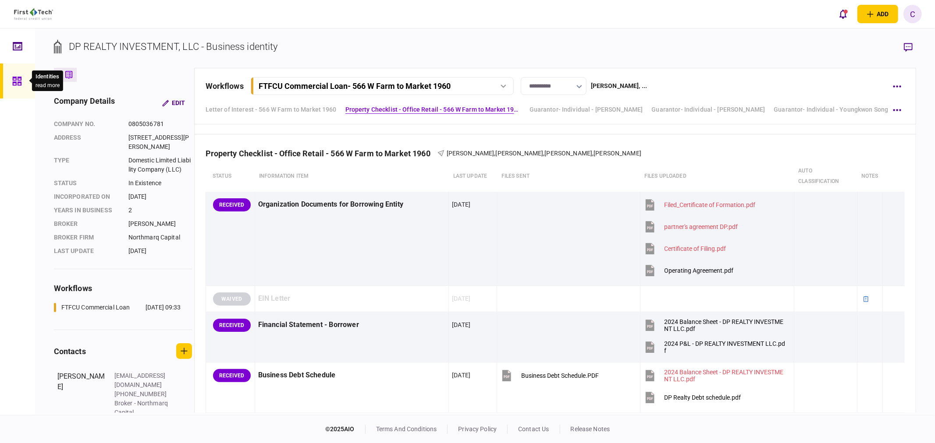
click at [19, 82] on icon at bounding box center [16, 81] width 9 height 9
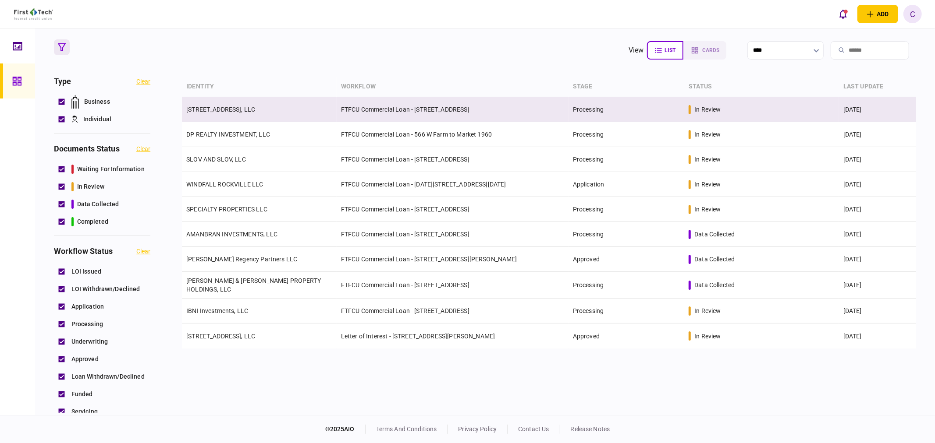
click at [239, 114] on td "[STREET_ADDRESS], LLC" at bounding box center [259, 109] width 155 height 25
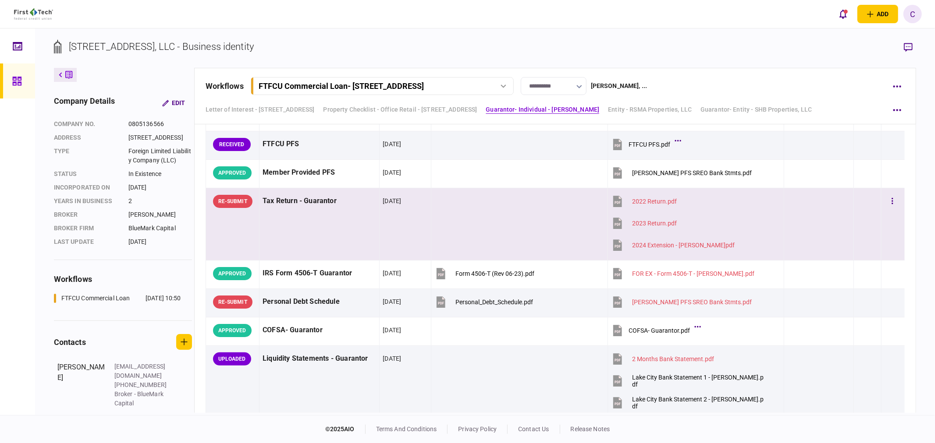
scroll to position [1315, 0]
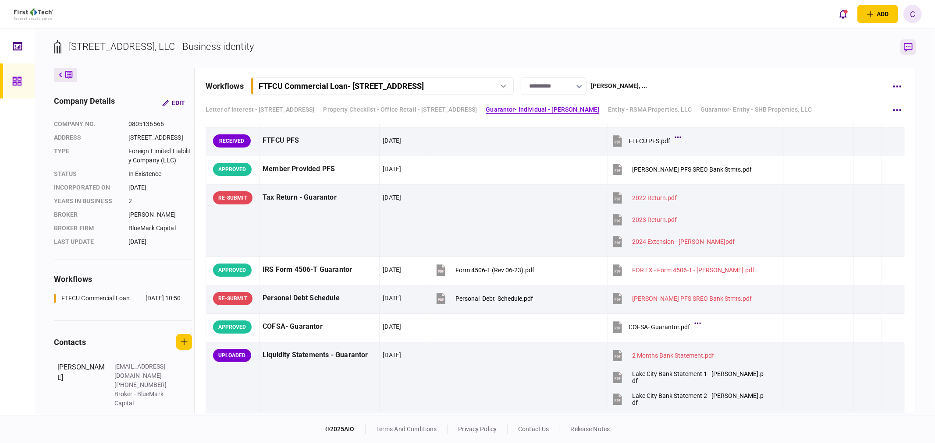
click at [905, 49] on icon "button" at bounding box center [908, 47] width 9 height 9
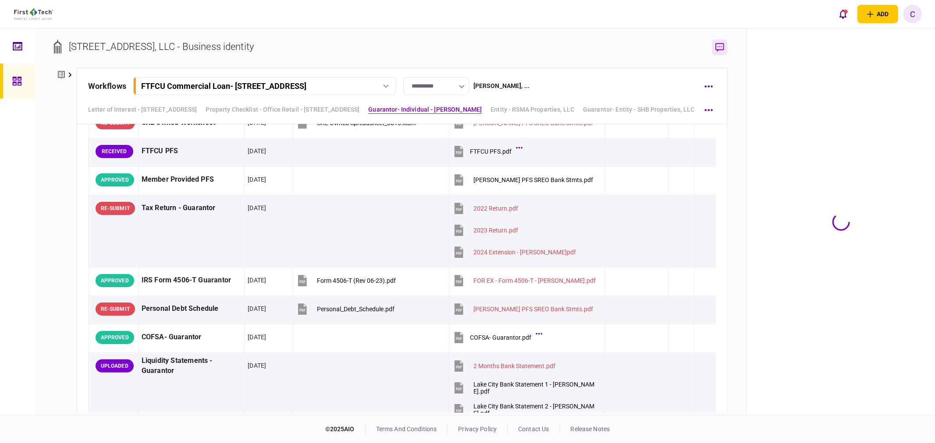
scroll to position [1325, 0]
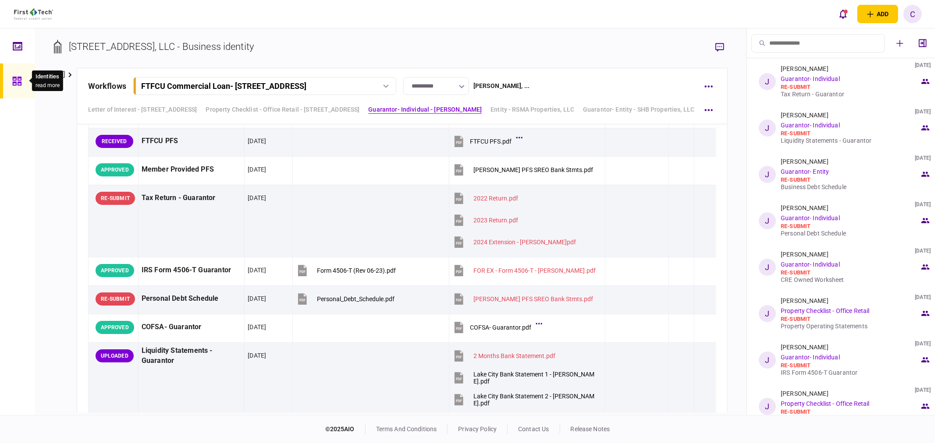
click at [21, 81] on icon at bounding box center [17, 81] width 10 height 10
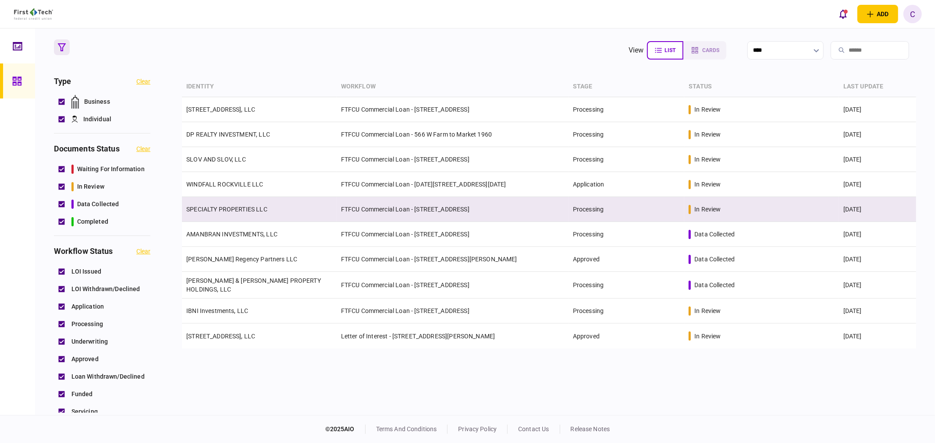
click at [218, 209] on link "SPECIALTY PROPERTIES LLC" at bounding box center [226, 209] width 81 height 7
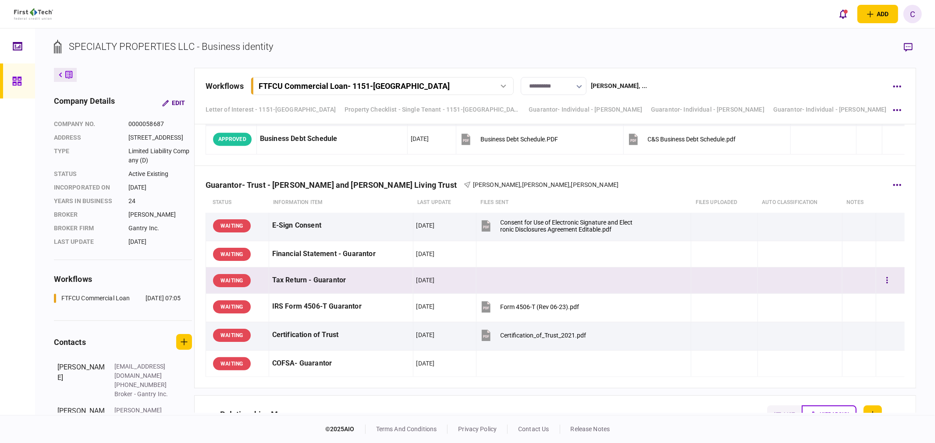
scroll to position [5037, 0]
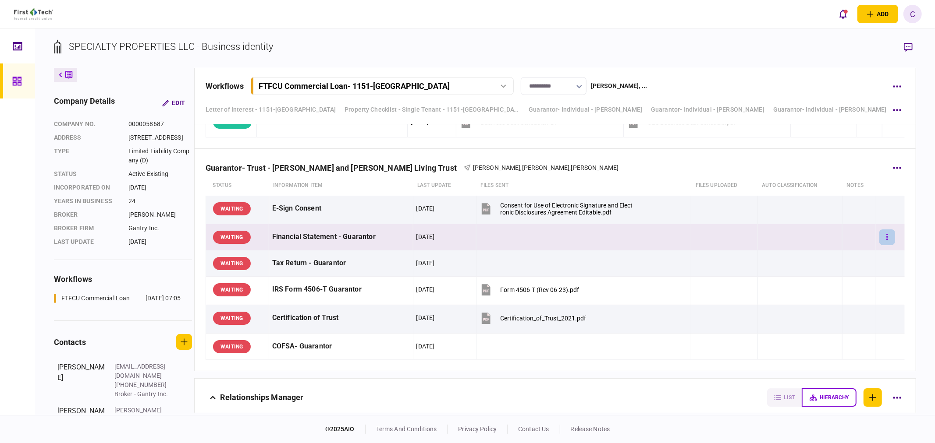
click at [882, 240] on button "button" at bounding box center [887, 238] width 16 height 16
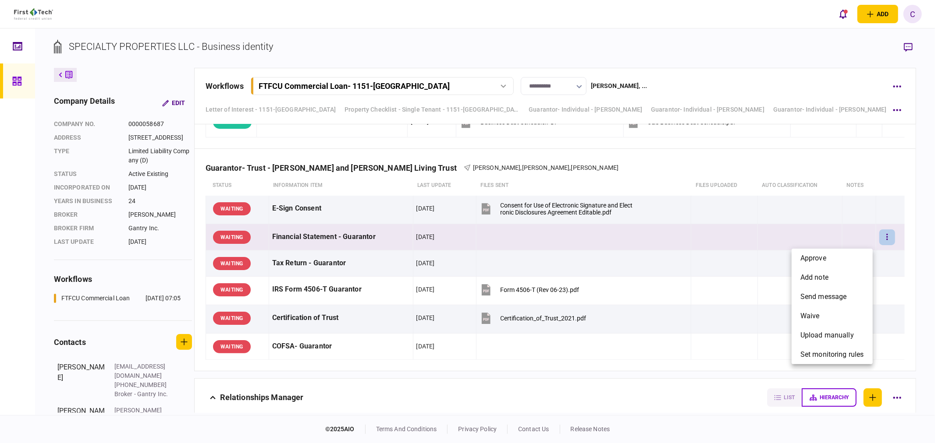
click at [904, 234] on div at bounding box center [467, 221] width 935 height 443
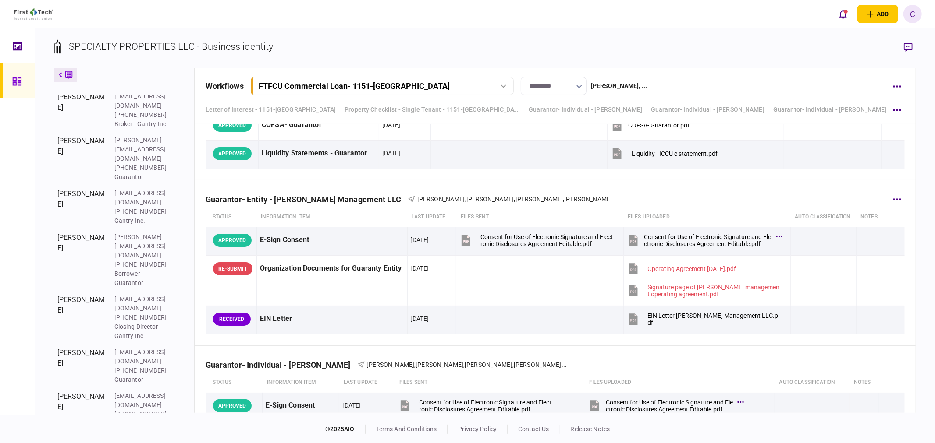
scroll to position [3917, 0]
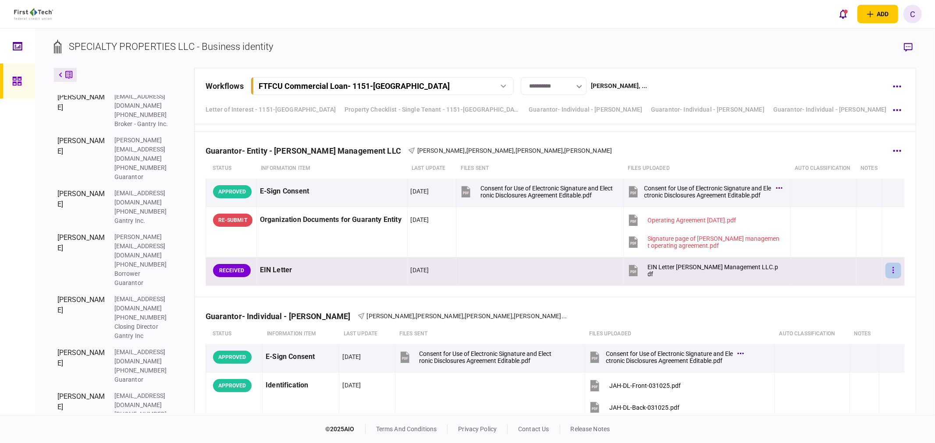
click at [886, 273] on button "button" at bounding box center [893, 271] width 16 height 16
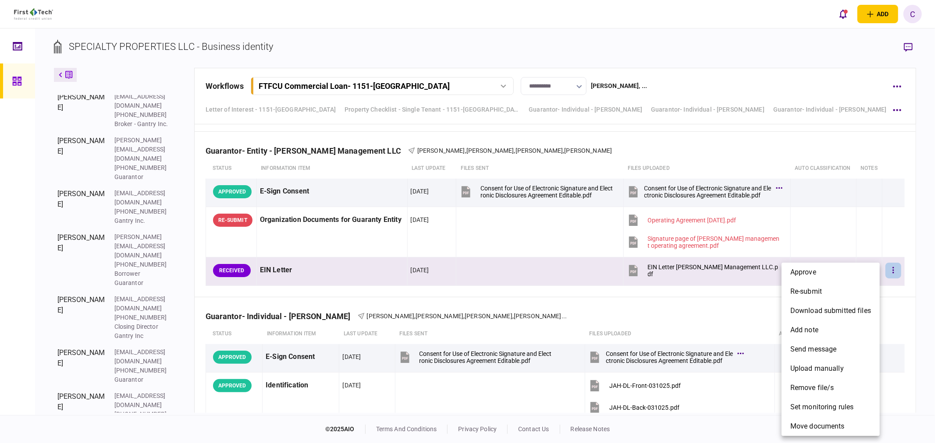
click at [910, 263] on div at bounding box center [467, 221] width 935 height 443
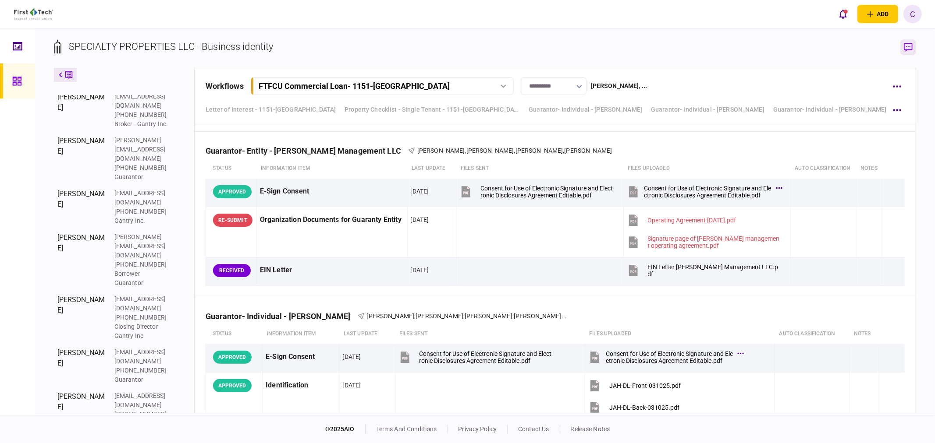
click at [909, 46] on icon "button" at bounding box center [908, 47] width 9 height 9
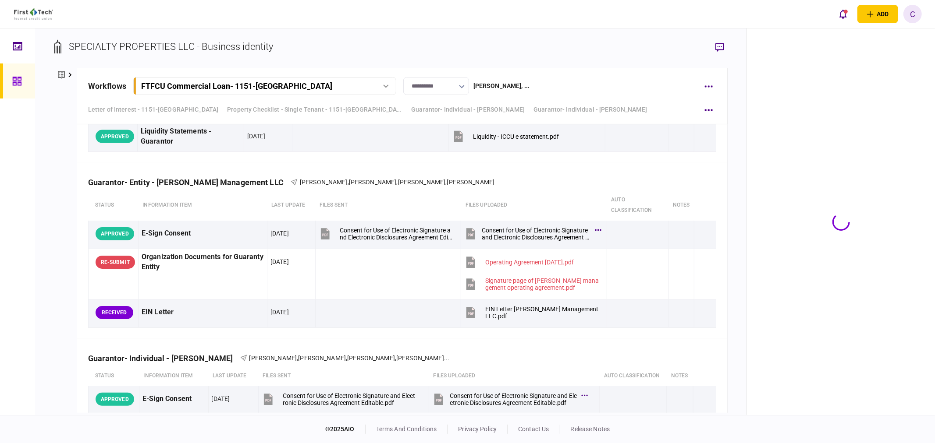
scroll to position [3938, 0]
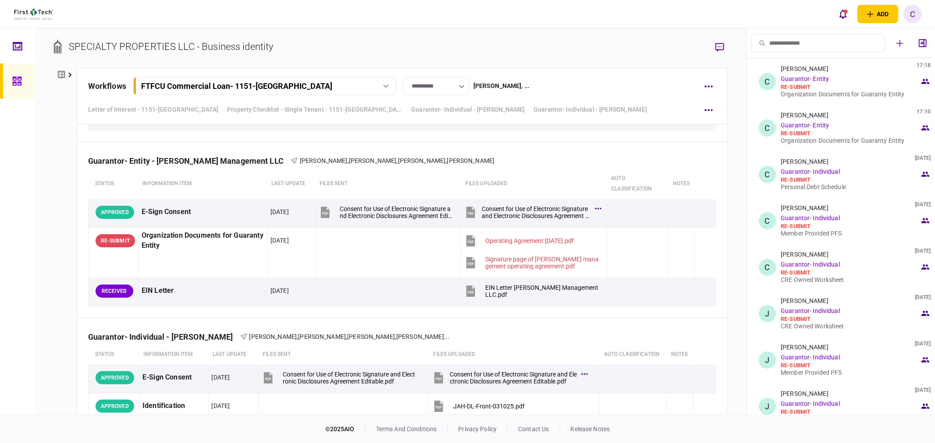
click at [821, 95] on div "Organization Documents for Guaranty Entity" at bounding box center [849, 94] width 139 height 7
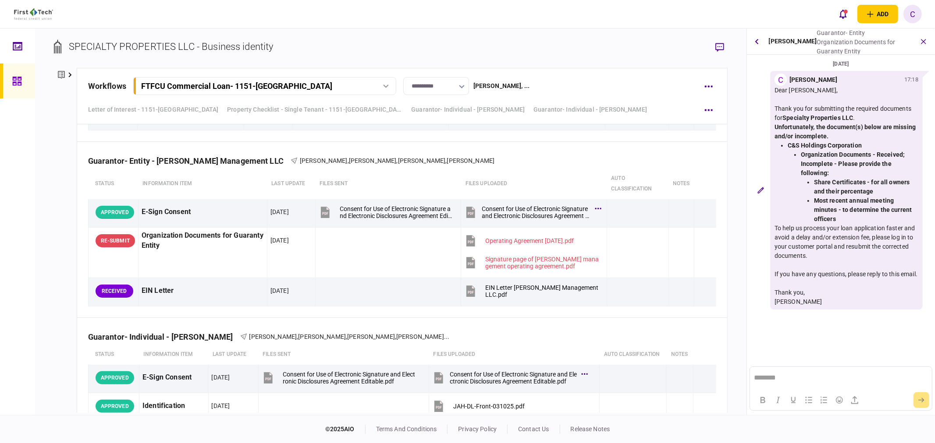
scroll to position [0, 0]
click at [782, 130] on div "Unfortunately, the document(s) below are missing and/or incomplete." at bounding box center [846, 132] width 144 height 18
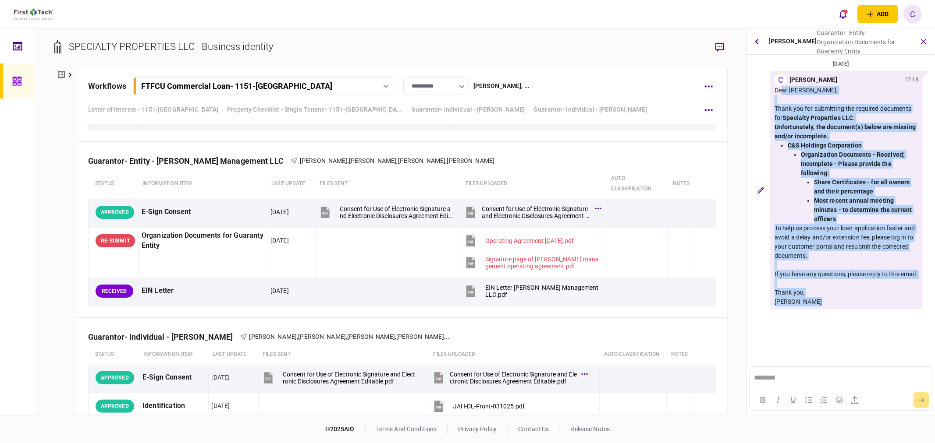
drag, startPoint x: 774, startPoint y: 91, endPoint x: 829, endPoint y: 305, distance: 220.8
click at [831, 307] on div "Dear Charles Eldredge, Thank you for submitting the required documents for Spec…" at bounding box center [846, 196] width 144 height 221
copy div "Dear Charles Eldredge, Thank you for submitting the required documents for Spec…"
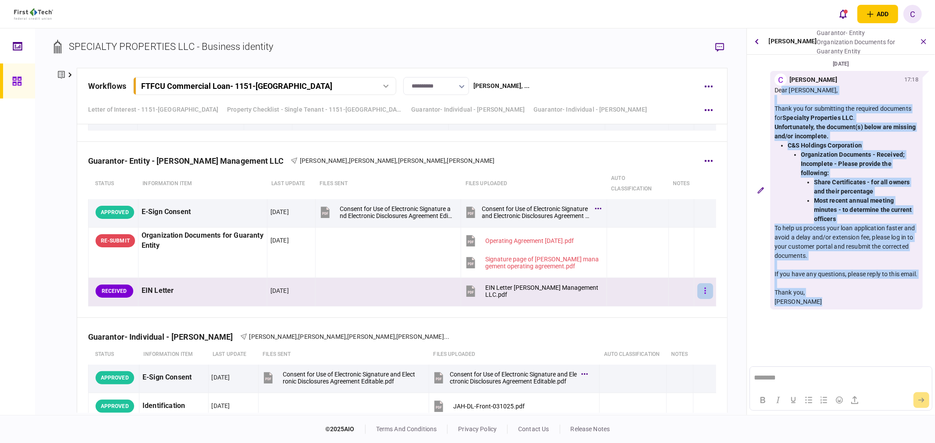
click at [700, 291] on button "button" at bounding box center [705, 292] width 16 height 16
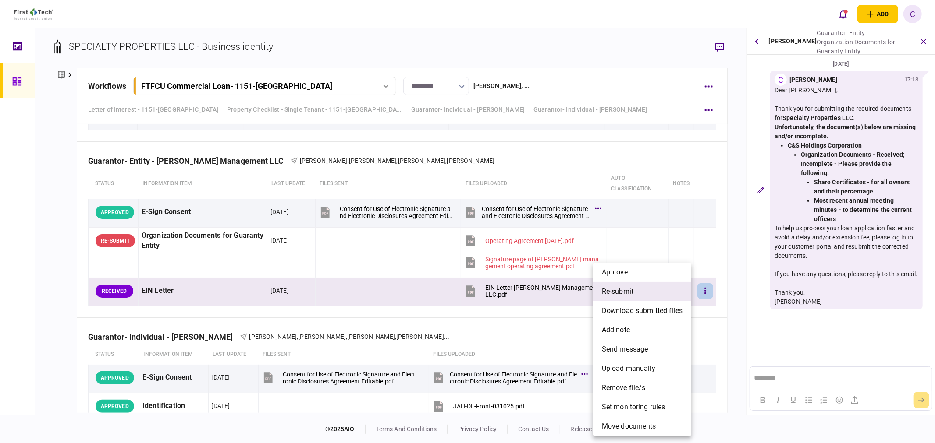
click at [631, 294] on span "re-submit" at bounding box center [618, 292] width 32 height 11
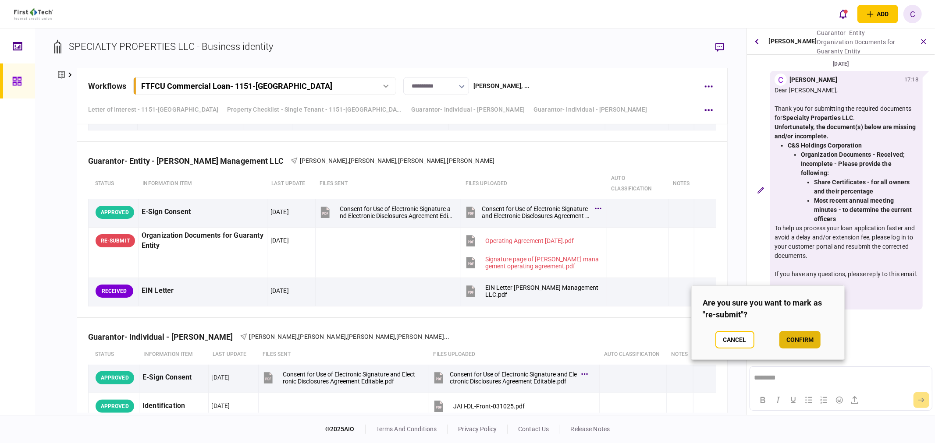
click at [798, 340] on button "confirm" at bounding box center [799, 340] width 41 height 18
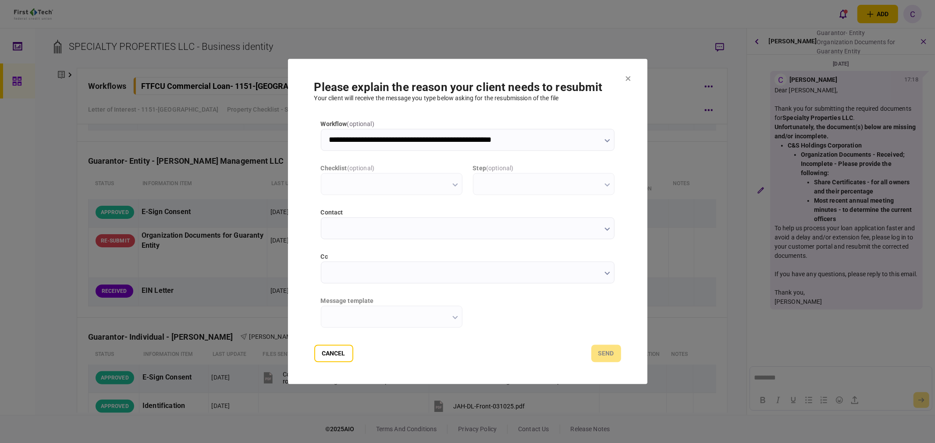
click at [353, 230] on input "contact" at bounding box center [468, 229] width 294 height 22
type input "**********"
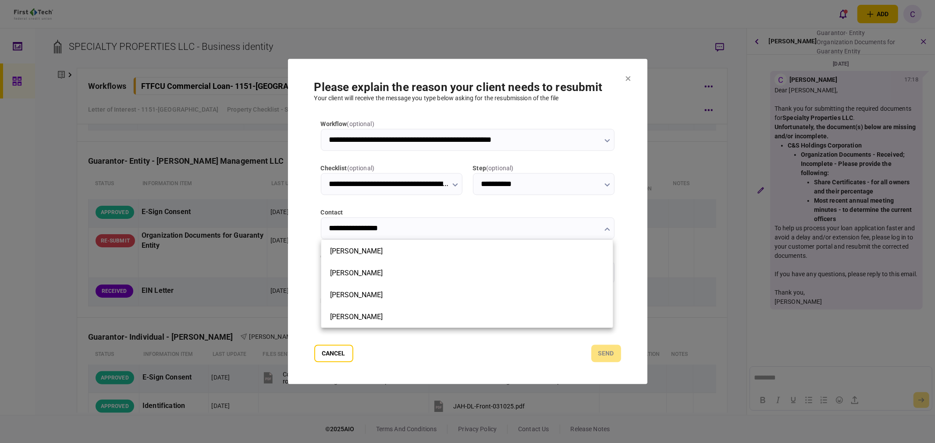
click at [314, 226] on div at bounding box center [467, 221] width 935 height 443
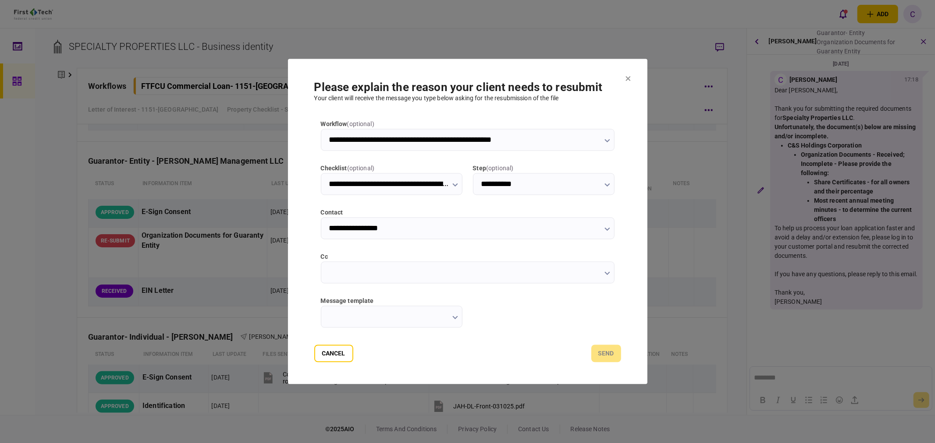
click at [352, 269] on input "cc" at bounding box center [468, 273] width 294 height 22
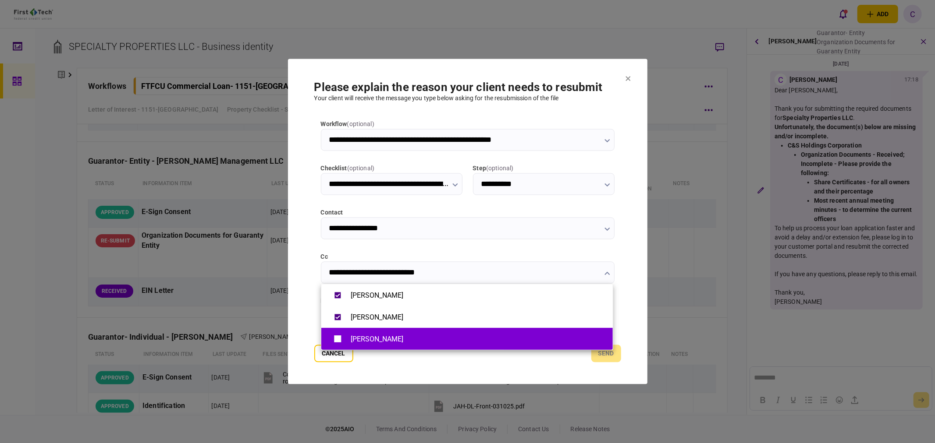
type input "**********"
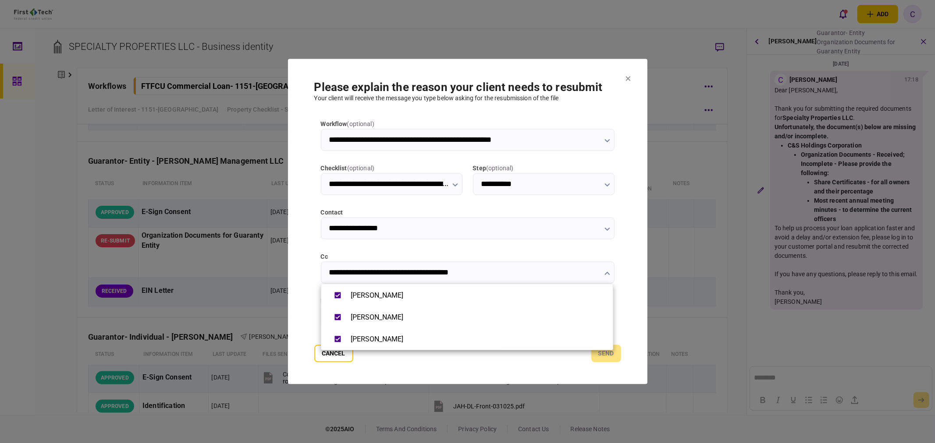
click at [286, 326] on div at bounding box center [467, 221] width 935 height 443
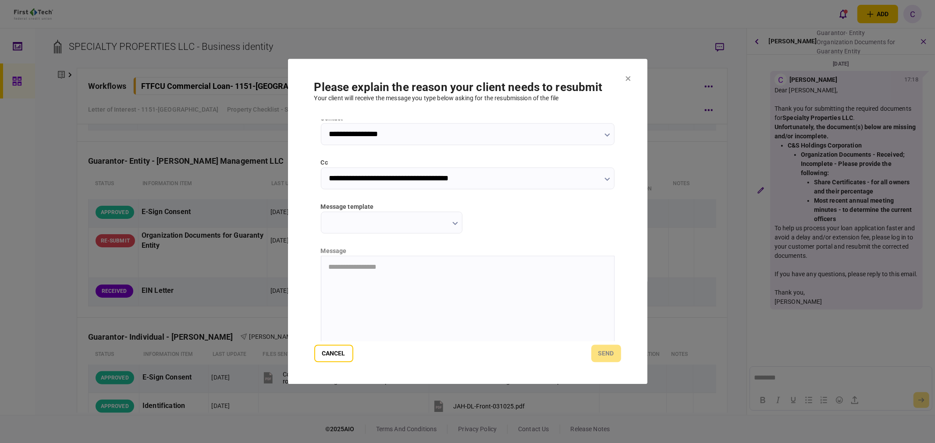
scroll to position [97, 0]
click at [452, 217] on button "button" at bounding box center [455, 220] width 6 height 7
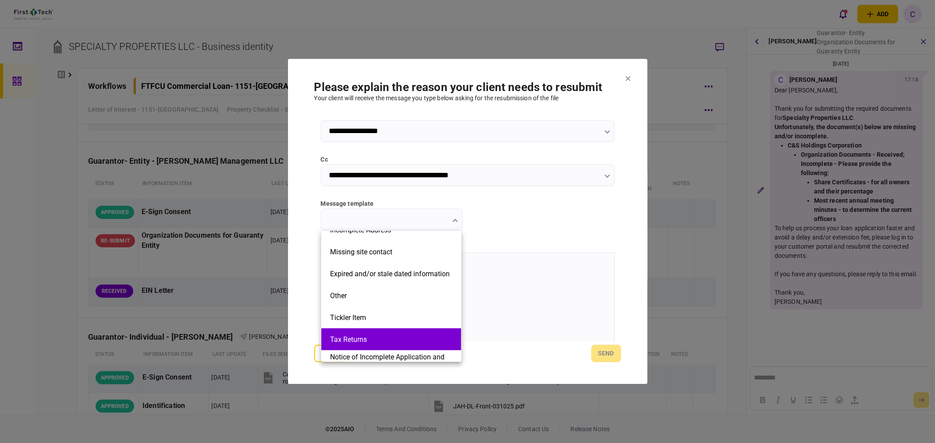
scroll to position [195, 0]
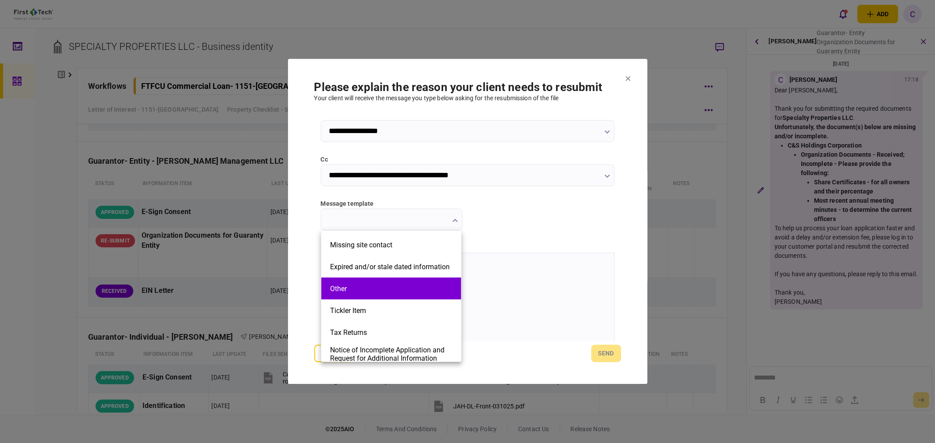
click at [356, 295] on li "Other" at bounding box center [391, 289] width 140 height 22
type input "*****"
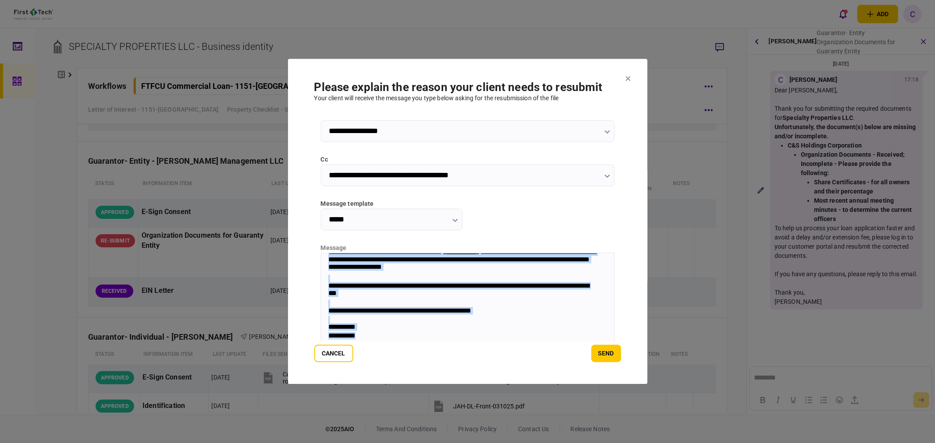
scroll to position [117, 0]
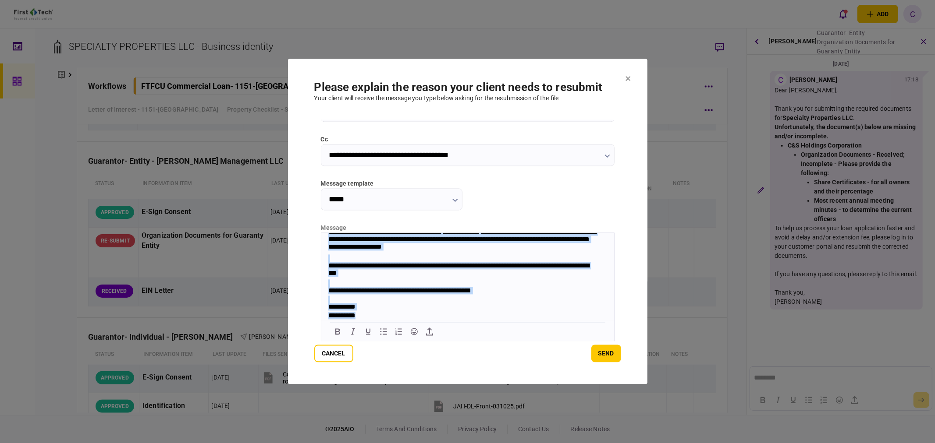
drag, startPoint x: 326, startPoint y: 238, endPoint x: 461, endPoint y: 363, distance: 184.8
click at [461, 321] on html "**********" at bounding box center [467, 261] width 293 height 117
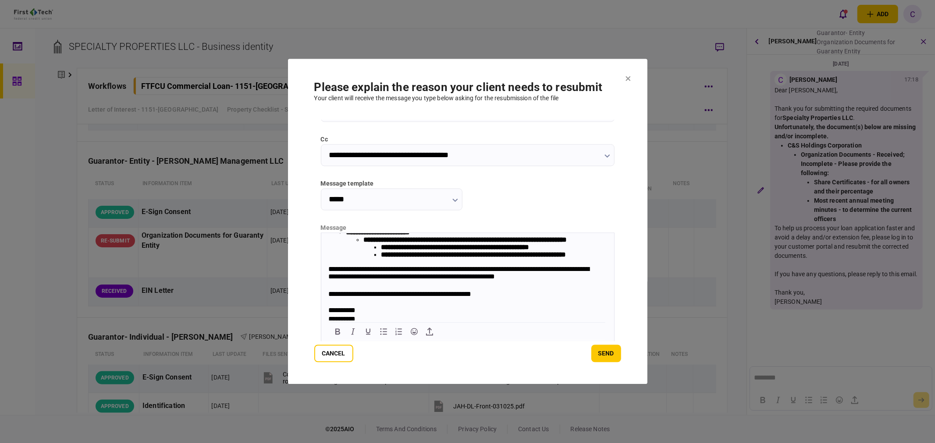
scroll to position [27, 0]
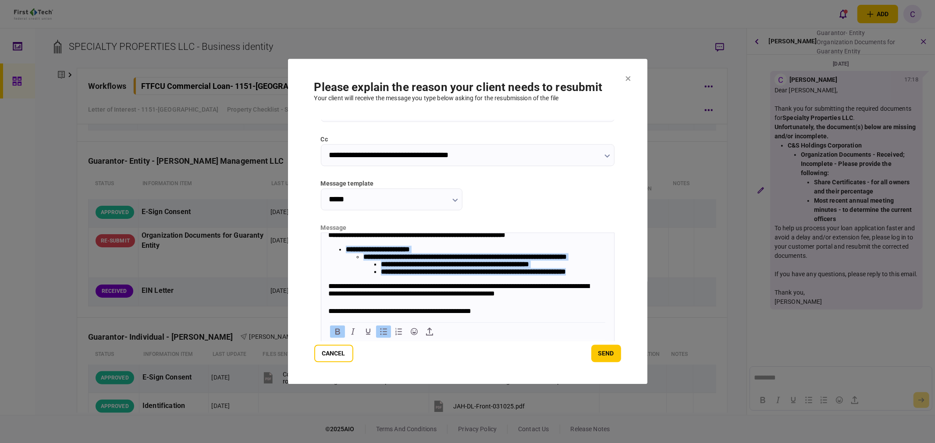
drag, startPoint x: 407, startPoint y: 298, endPoint x: 346, endPoint y: 249, distance: 78.0
click at [346, 249] on li "**********" at bounding box center [475, 261] width 261 height 30
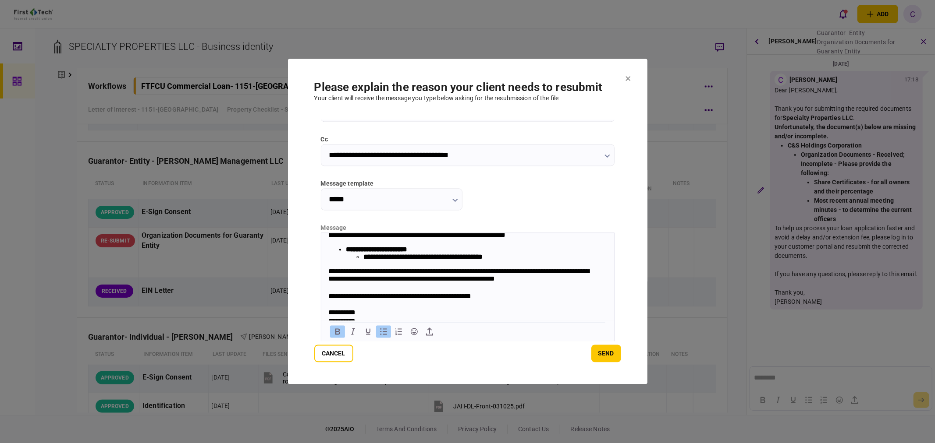
click at [522, 261] on li "**********" at bounding box center [485, 256] width 244 height 7
drag, startPoint x: 566, startPoint y: 261, endPoint x: 571, endPoint y: 286, distance: 25.4
click at [566, 260] on b "**********" at bounding box center [474, 257] width 222 height 7
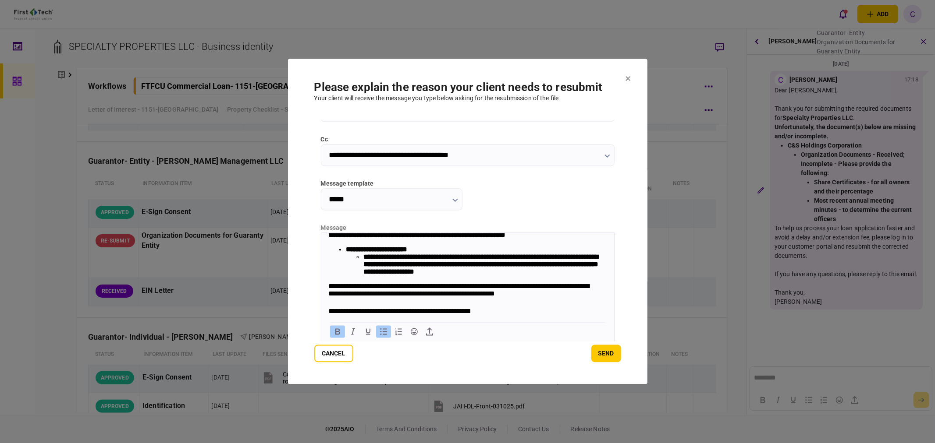
click at [475, 275] on b "**********" at bounding box center [480, 264] width 235 height 21
click at [563, 276] on li "**********" at bounding box center [485, 264] width 244 height 22
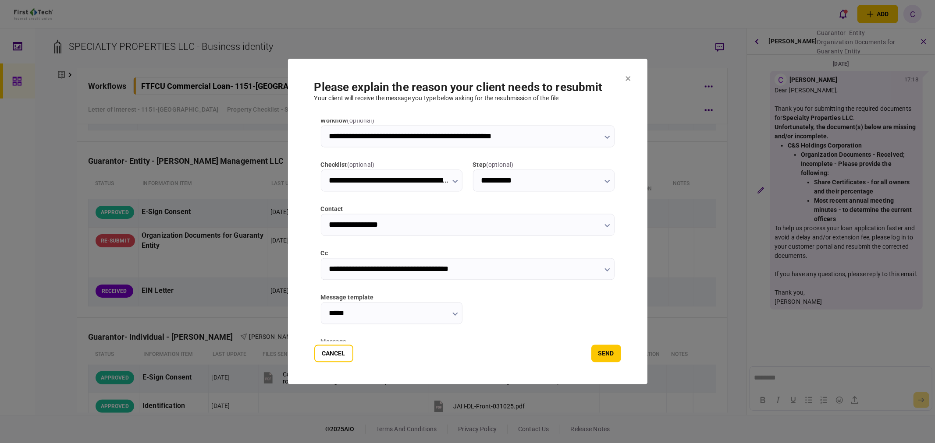
scroll to position [0, 0]
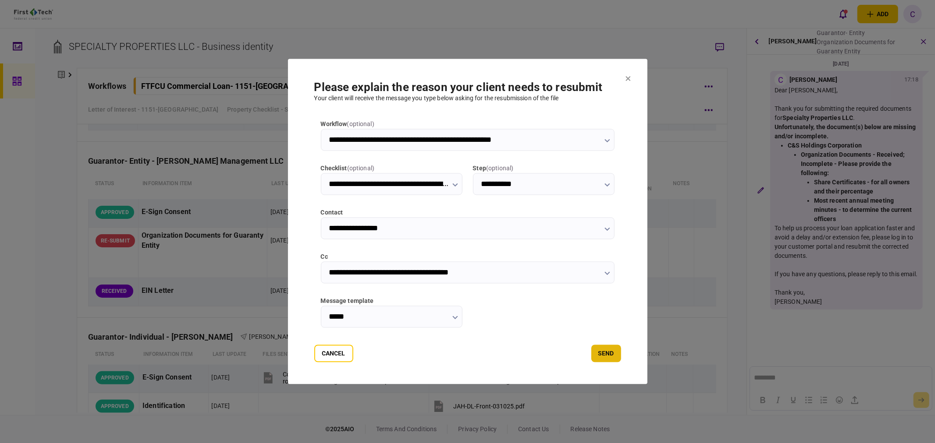
click at [607, 354] on button "send" at bounding box center [606, 354] width 30 height 18
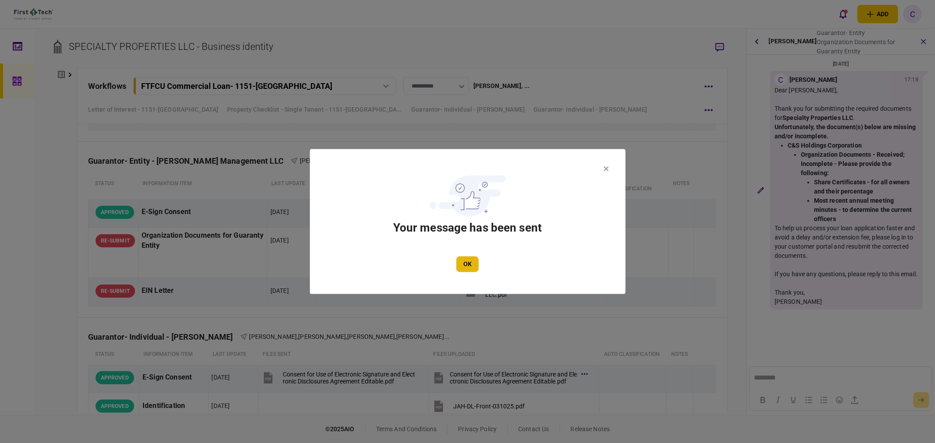
click at [474, 267] on button "OK" at bounding box center [467, 265] width 22 height 16
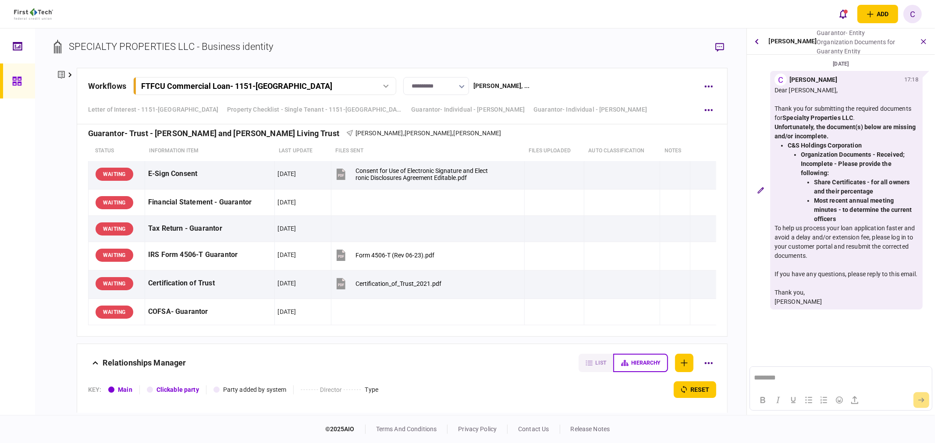
scroll to position [5107, 0]
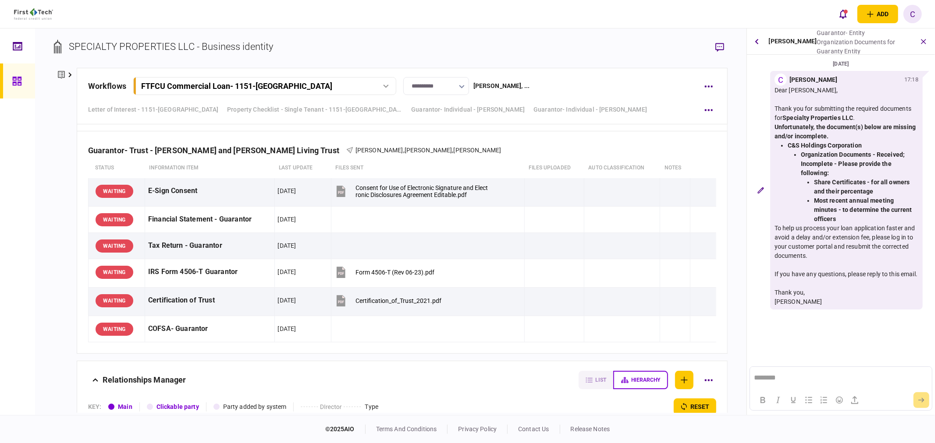
click at [71, 73] on icon at bounding box center [70, 74] width 4 height 5
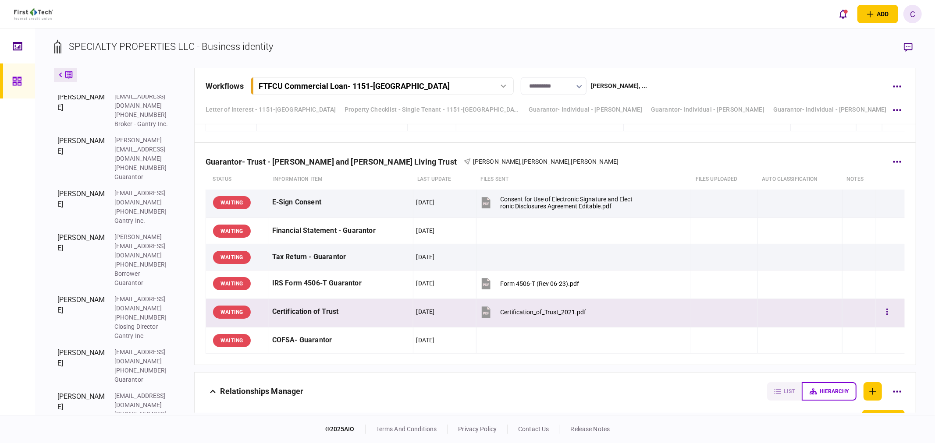
scroll to position [5016, 0]
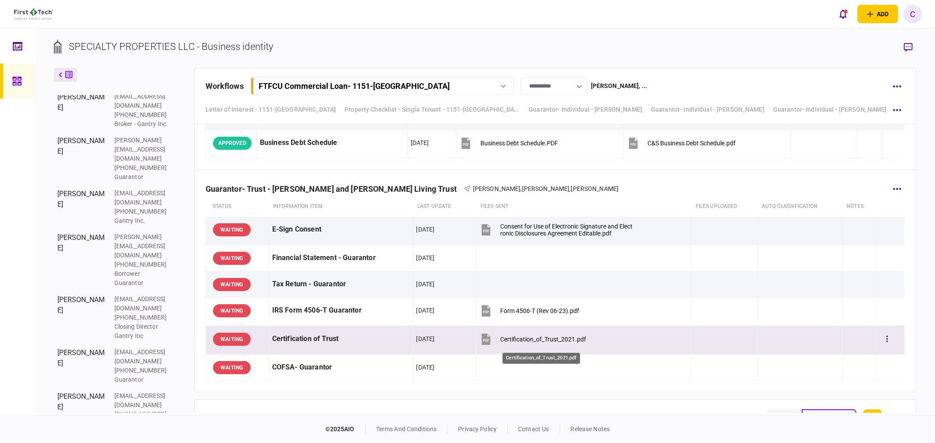
click at [521, 342] on div "Certification_of_Trust_2021.pdf" at bounding box center [543, 339] width 86 height 7
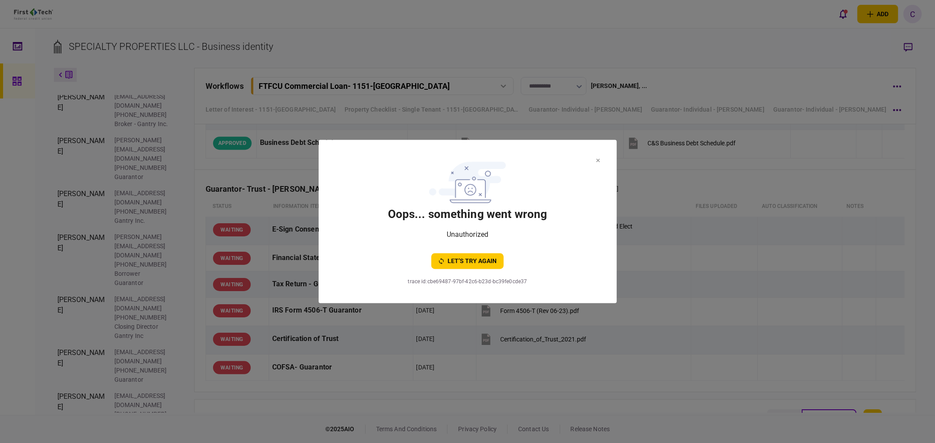
click at [601, 163] on section "oops... something went wrong Unauthorized let’s try again trace id : cbe69487-9…" at bounding box center [468, 221] width 298 height 163
click at [598, 161] on icon at bounding box center [598, 161] width 4 height 4
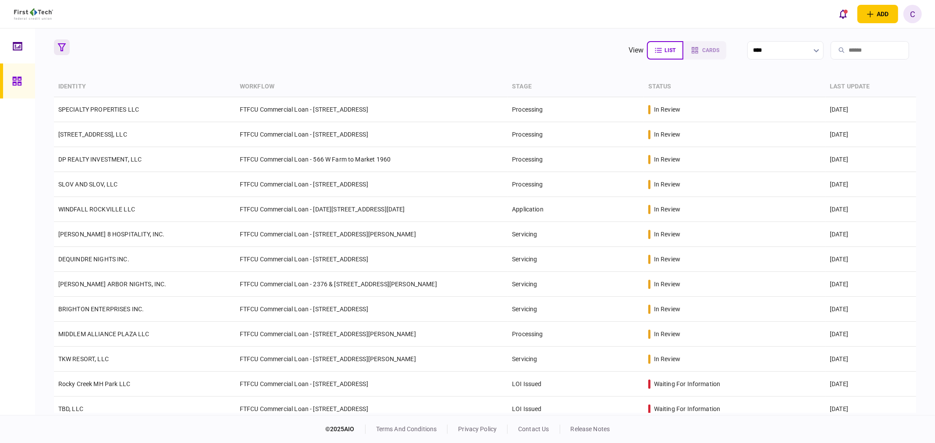
click at [62, 47] on icon "button" at bounding box center [62, 47] width 8 height 8
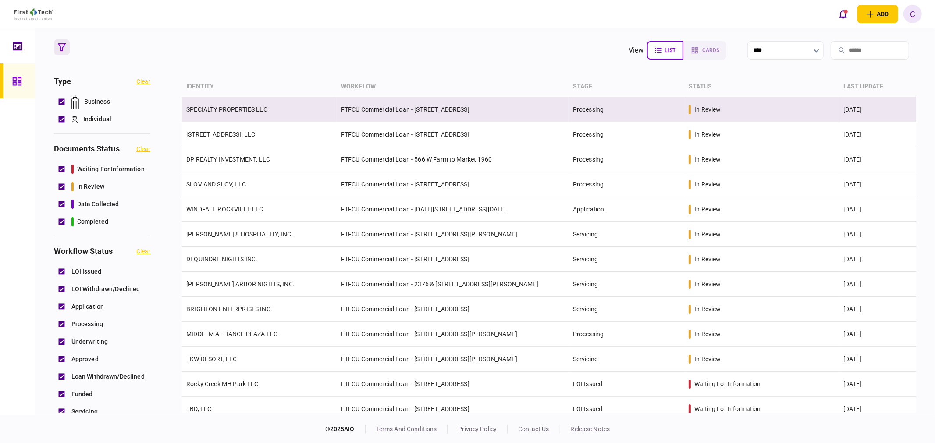
click at [244, 112] on link "SPECIALTY PROPERTIES LLC" at bounding box center [226, 109] width 81 height 7
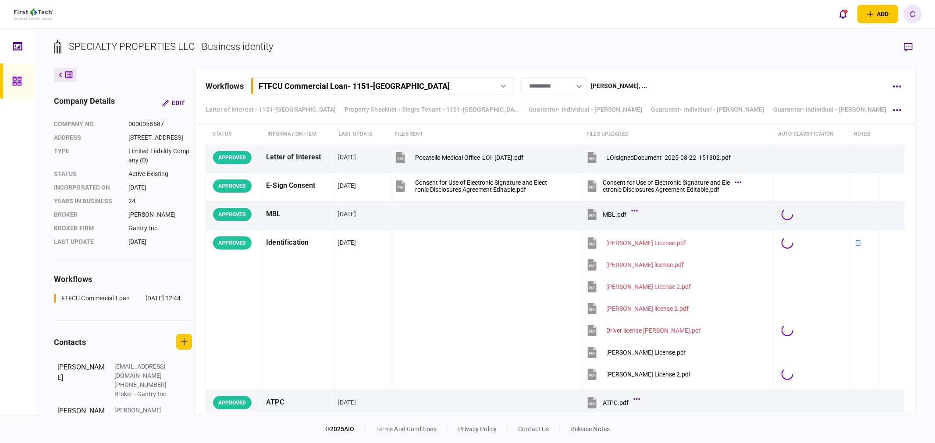
scroll to position [28, 0]
click at [901, 109] on icon "button" at bounding box center [897, 110] width 8 height 2
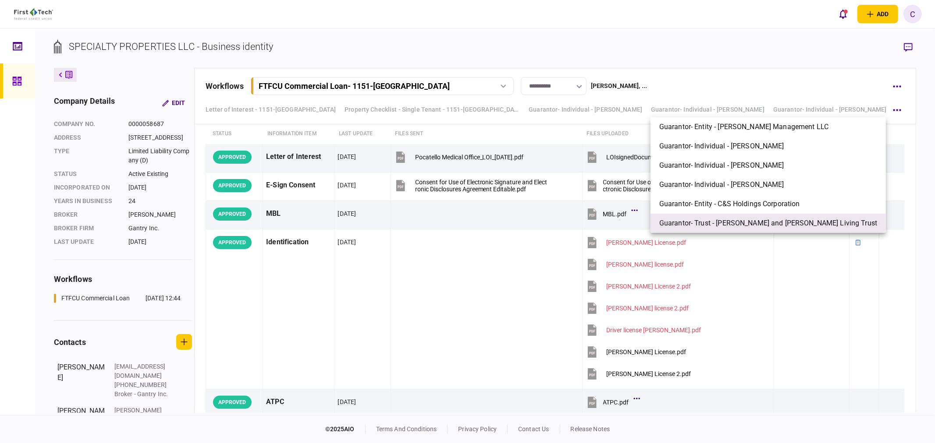
click at [724, 220] on span "Guarantor- Trust - [PERSON_NAME] and [PERSON_NAME] Living Trust" at bounding box center [768, 223] width 218 height 11
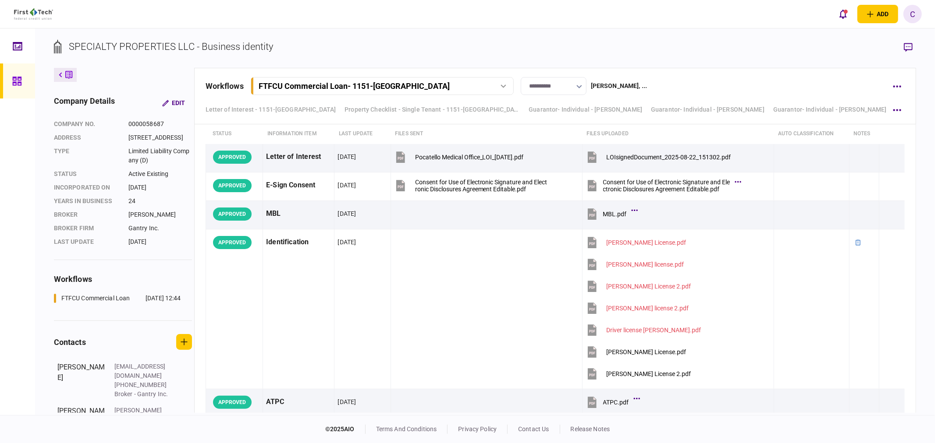
scroll to position [5111, 0]
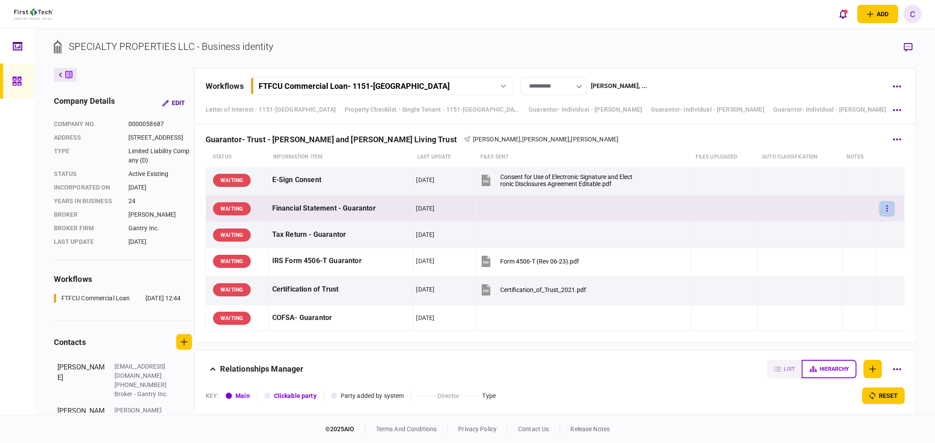
click at [883, 215] on button "button" at bounding box center [887, 209] width 16 height 16
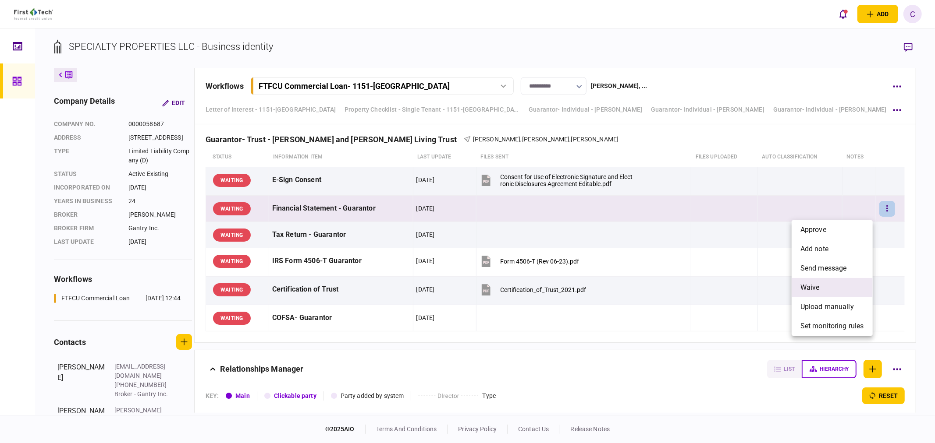
click at [827, 286] on li "waive" at bounding box center [831, 287] width 81 height 19
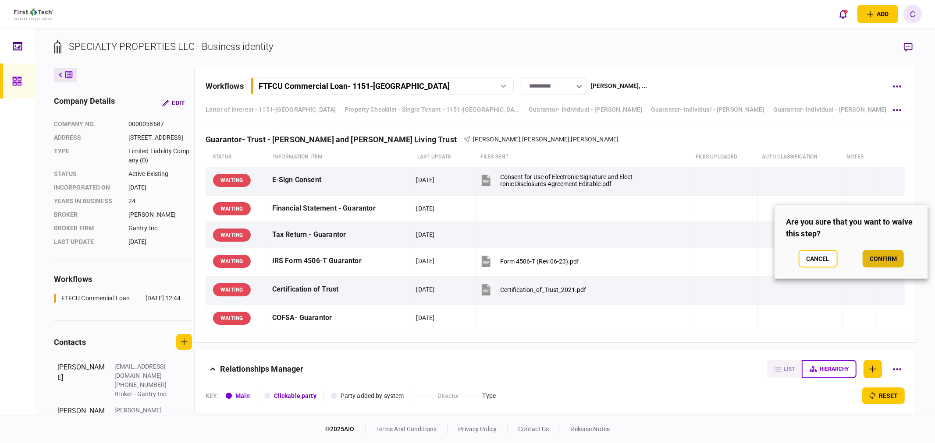
click at [873, 260] on button "confirm" at bounding box center [882, 259] width 41 height 18
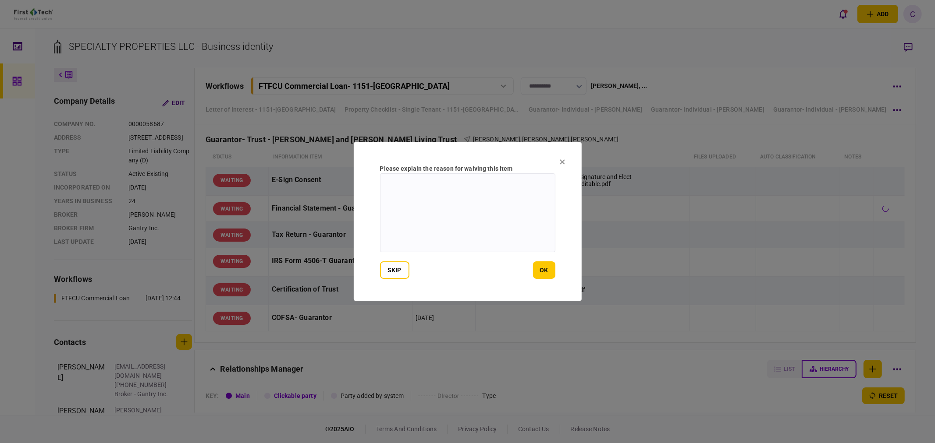
click at [462, 213] on textarea at bounding box center [467, 213] width 175 height 79
drag, startPoint x: 463, startPoint y: 193, endPoint x: 300, endPoint y: 182, distance: 163.0
click at [300, 182] on div "**********" at bounding box center [467, 221] width 935 height 443
type textarea "**********"
click at [552, 273] on button "ok" at bounding box center [544, 271] width 22 height 18
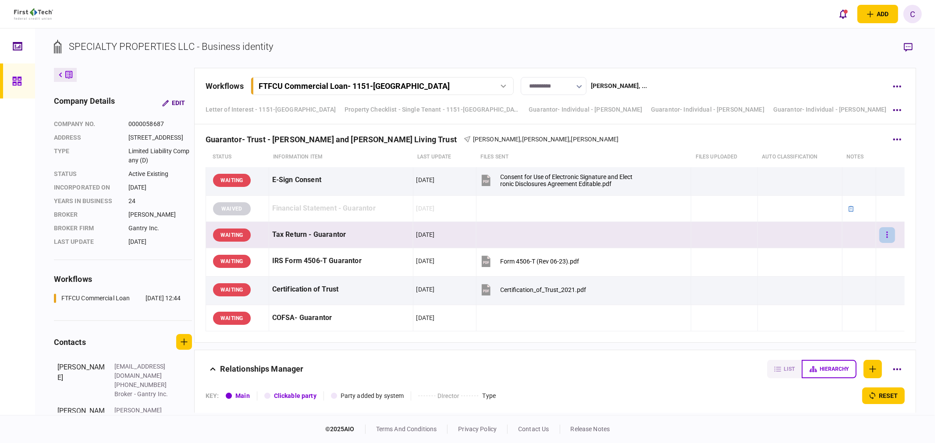
click at [886, 237] on button "button" at bounding box center [887, 235] width 16 height 16
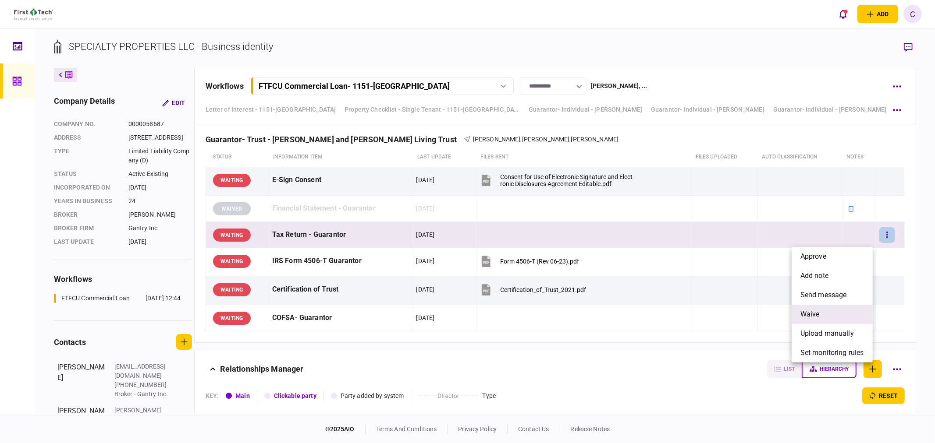
click at [818, 312] on span "waive" at bounding box center [809, 314] width 19 height 11
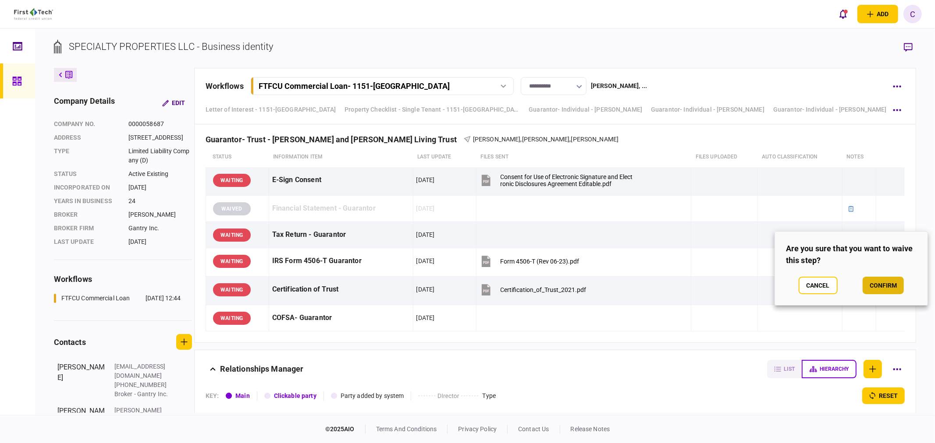
click at [879, 284] on button "confirm" at bounding box center [882, 286] width 41 height 18
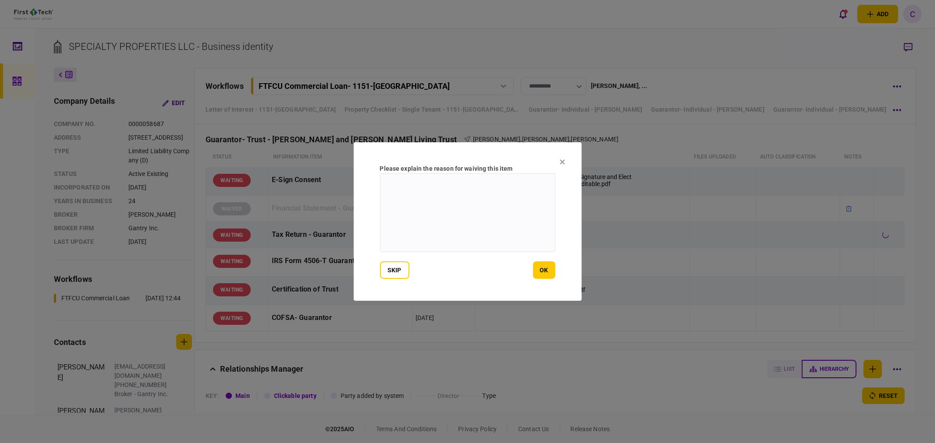
click at [497, 224] on textarea at bounding box center [467, 213] width 175 height 79
paste textarea "**********"
type textarea "**********"
click at [546, 270] on button "ok" at bounding box center [544, 271] width 22 height 18
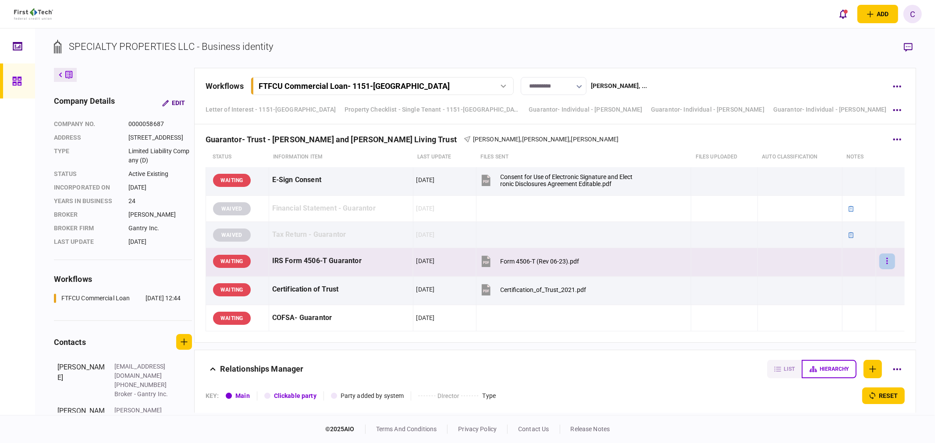
click at [879, 265] on button "button" at bounding box center [887, 262] width 16 height 16
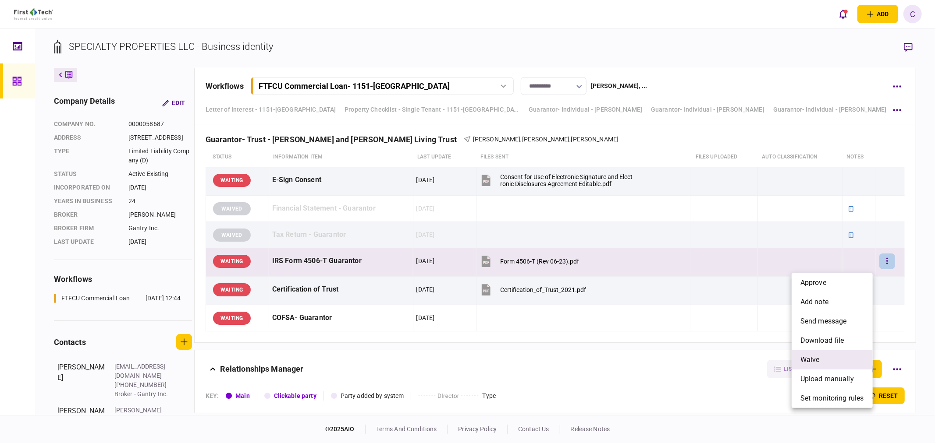
click at [814, 357] on span "waive" at bounding box center [809, 360] width 19 height 11
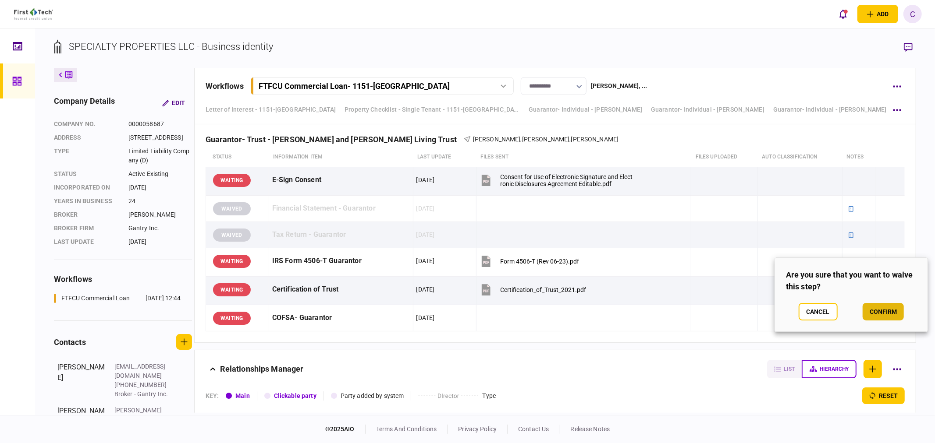
click at [890, 310] on button "confirm" at bounding box center [882, 312] width 41 height 18
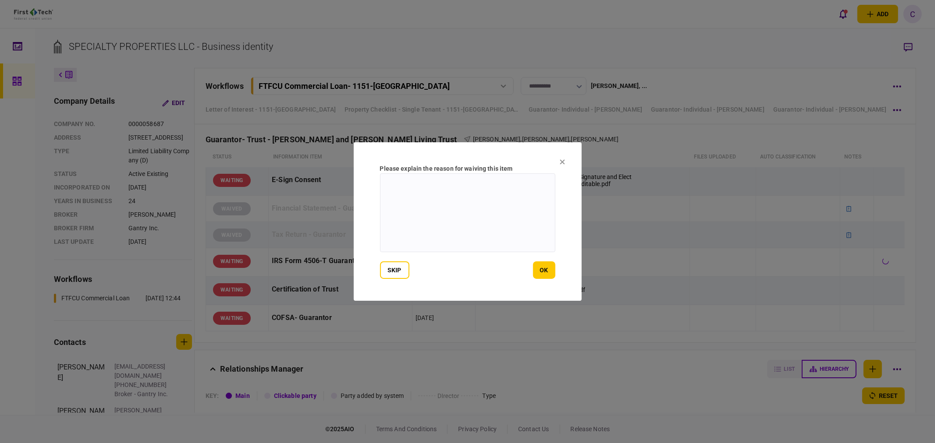
click at [459, 229] on textarea at bounding box center [467, 213] width 175 height 79
paste textarea "**********"
type textarea "**********"
click at [545, 270] on button "ok" at bounding box center [544, 271] width 22 height 18
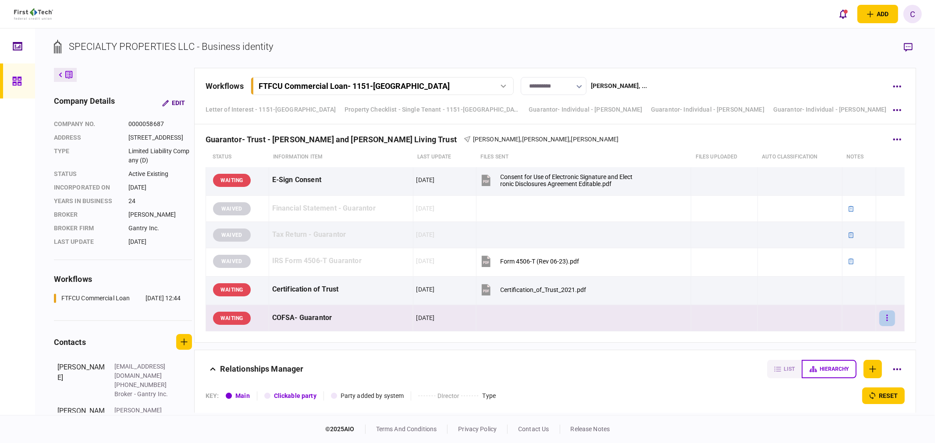
click at [886, 321] on icon "button" at bounding box center [886, 318] width 1 height 6
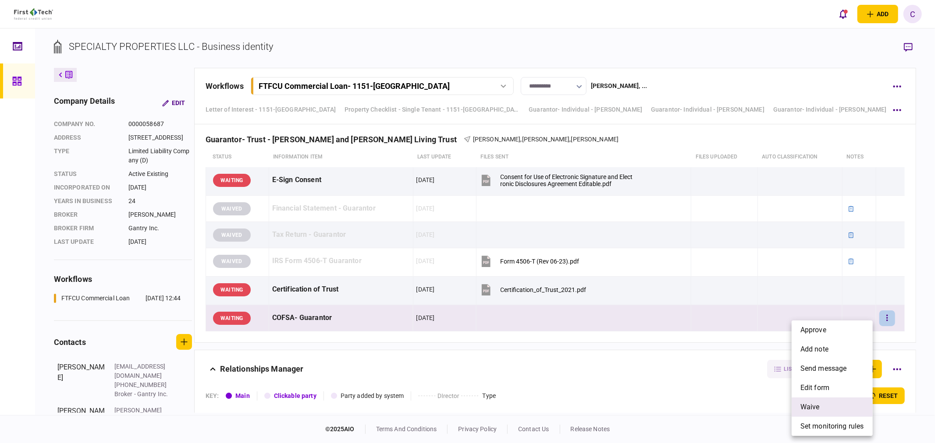
click at [824, 404] on li "waive" at bounding box center [831, 407] width 81 height 19
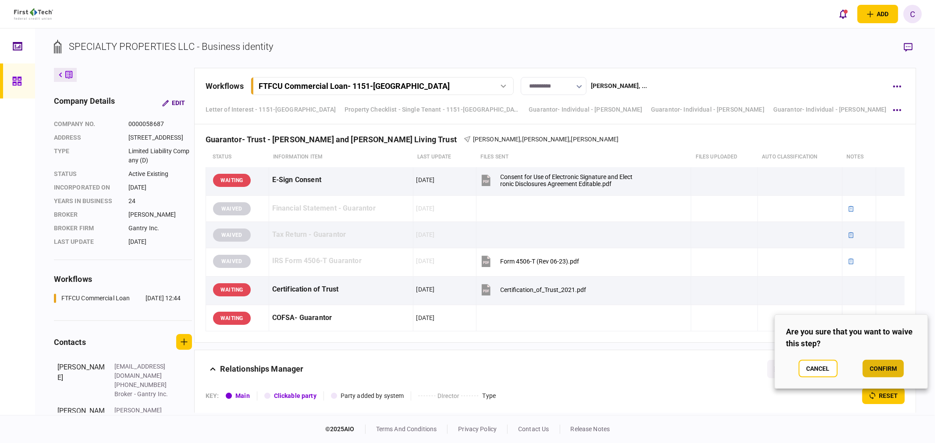
click at [878, 366] on button "confirm" at bounding box center [882, 369] width 41 height 18
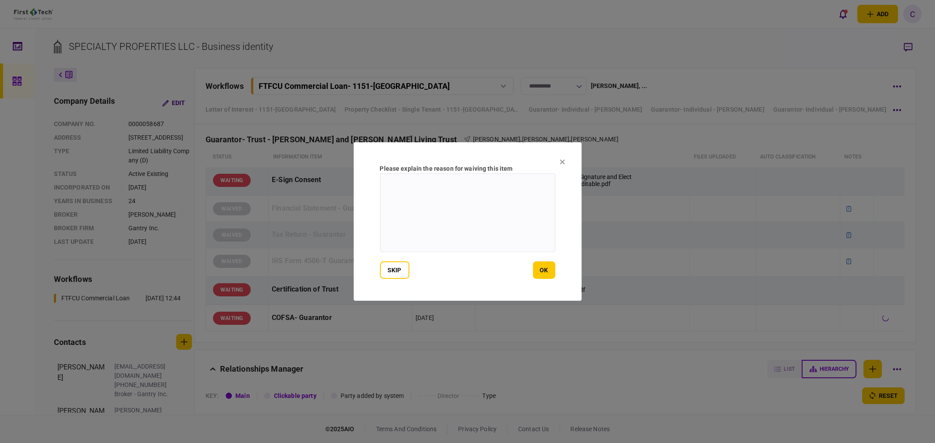
click at [426, 229] on textarea at bounding box center [467, 213] width 175 height 79
paste textarea "**********"
type textarea "**********"
click at [553, 273] on button "ok" at bounding box center [544, 271] width 22 height 18
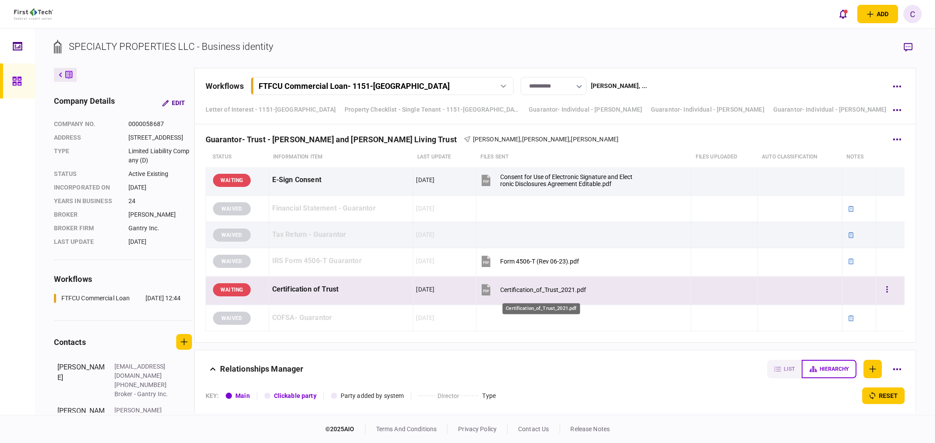
click at [536, 294] on div "Certification_of_Trust_2021.pdf" at bounding box center [543, 290] width 86 height 7
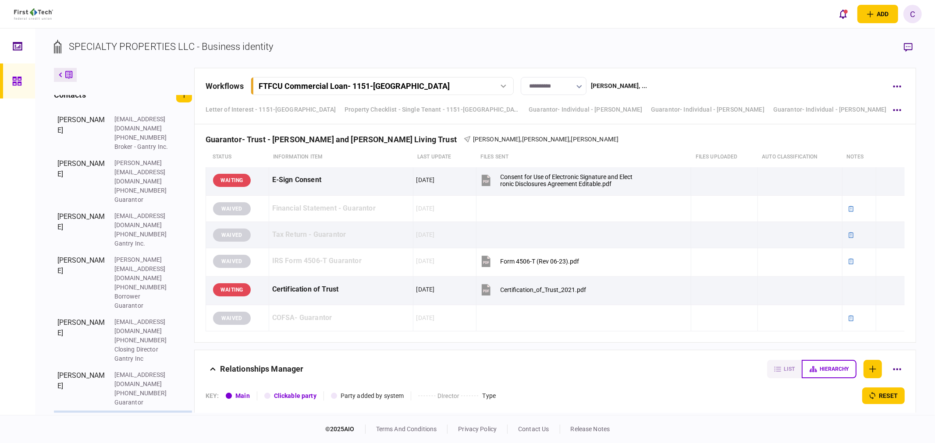
scroll to position [270, 0]
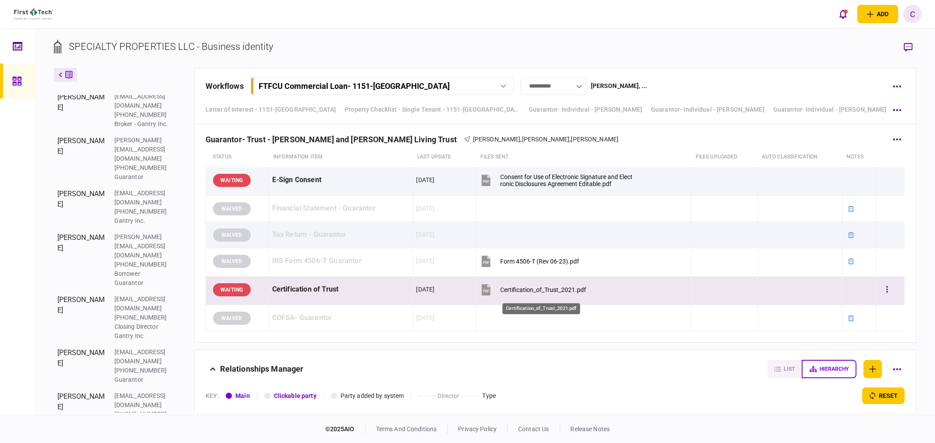
click at [561, 294] on div "Certification_of_Trust_2021.pdf" at bounding box center [543, 290] width 86 height 7
